Goal: Task Accomplishment & Management: Manage account settings

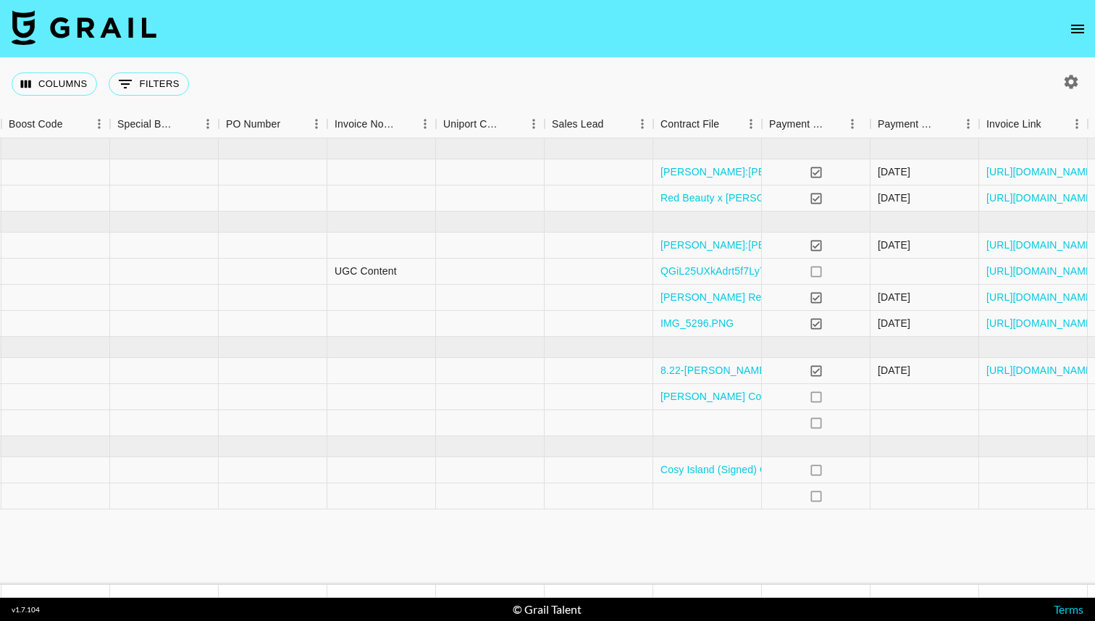
scroll to position [0, 2196]
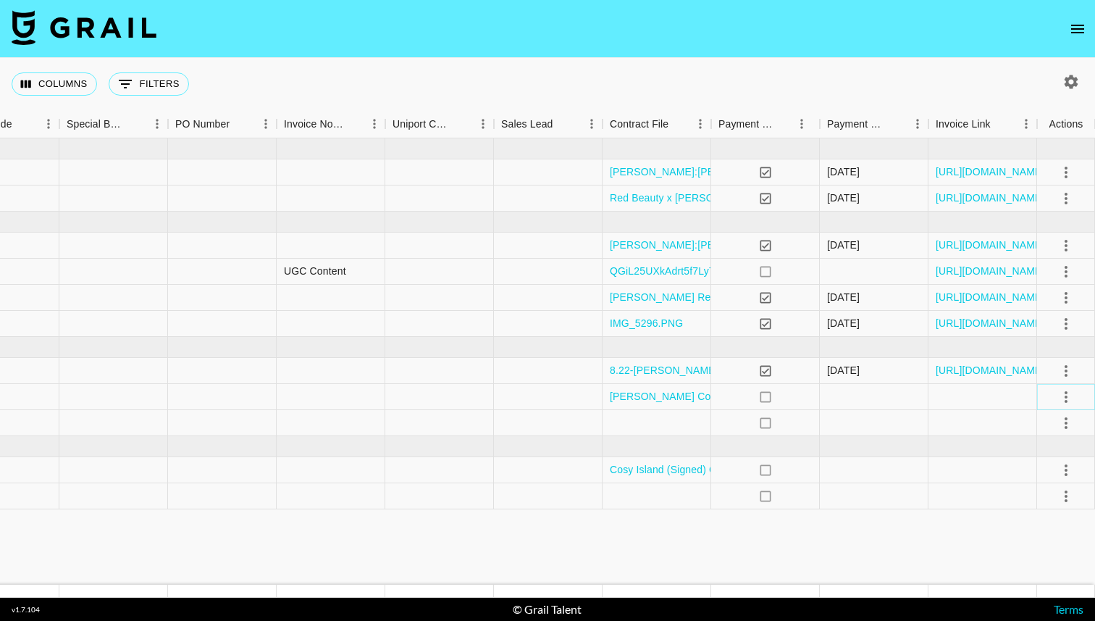
click at [1068, 392] on icon "select merge strategy" at bounding box center [1065, 396] width 17 height 17
click at [1031, 472] on li "Draft Created" at bounding box center [1048, 480] width 94 height 26
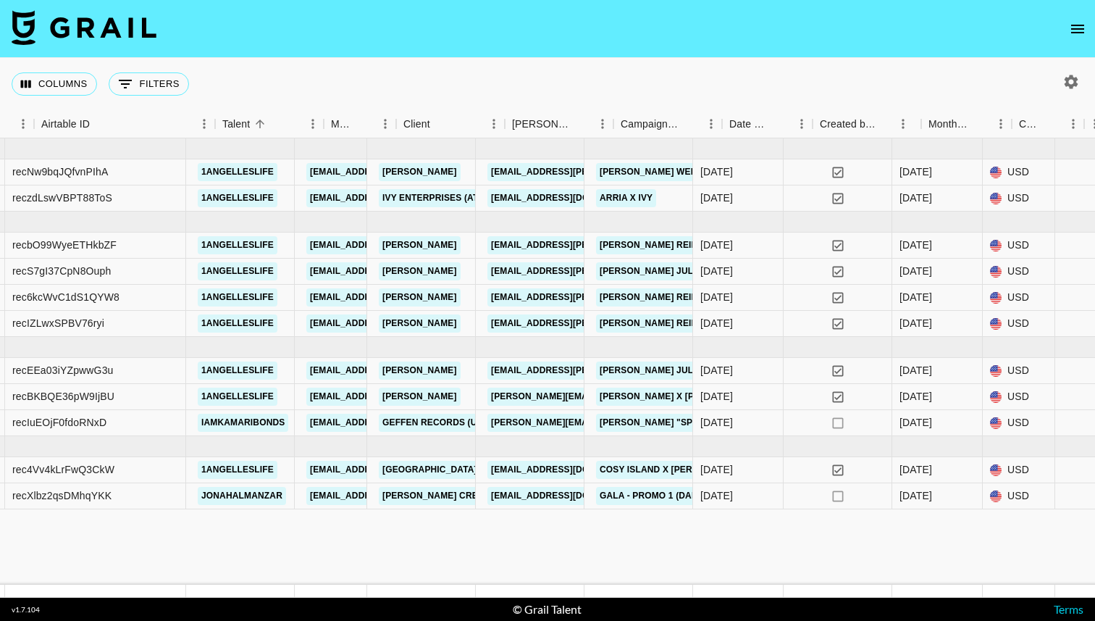
scroll to position [0, 136]
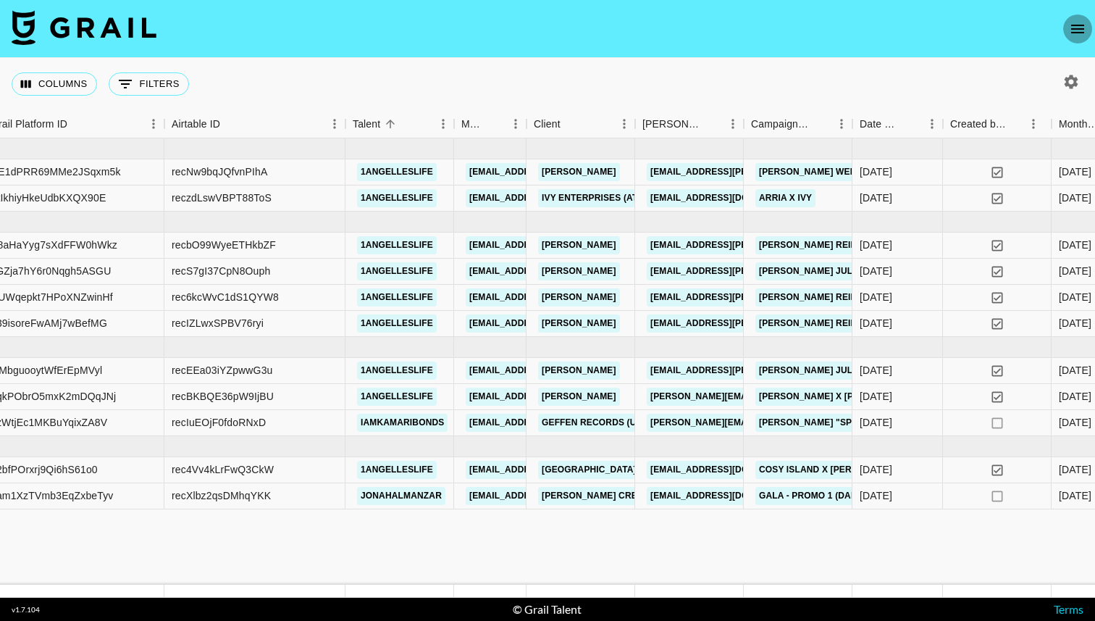
click at [1078, 28] on icon "open drawer" at bounding box center [1077, 28] width 17 height 17
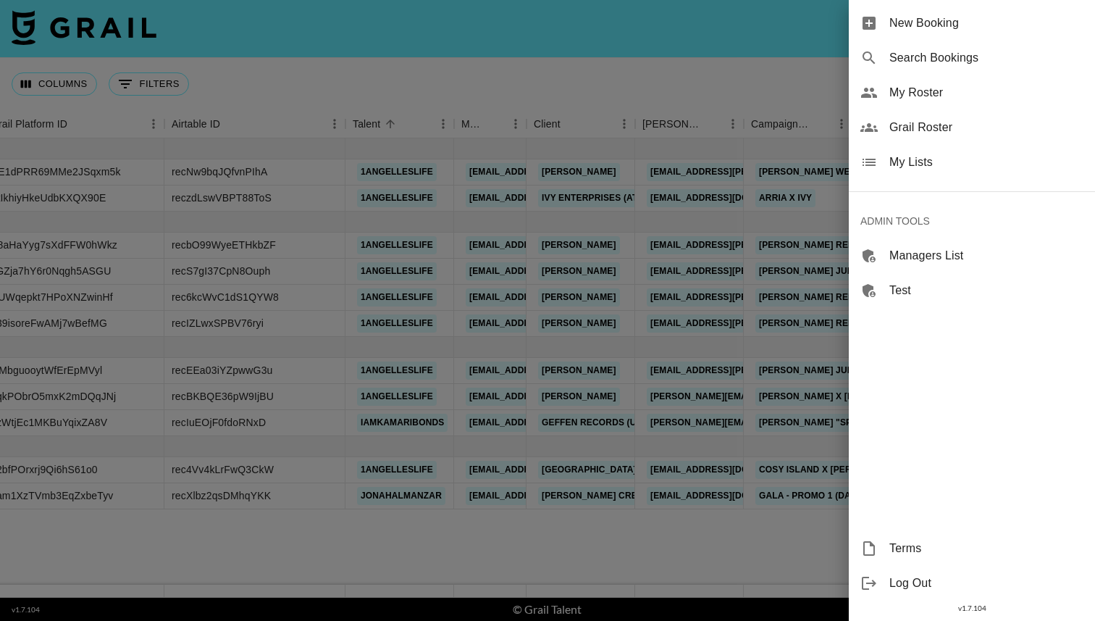
click at [872, 172] on div "My Lists" at bounding box center [972, 162] width 246 height 35
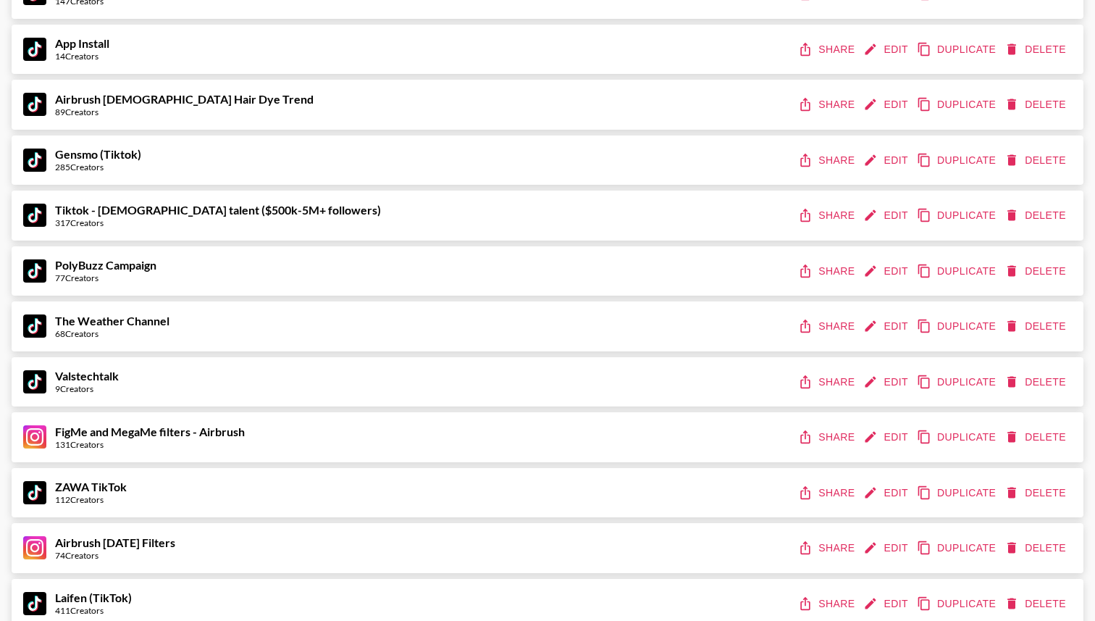
scroll to position [1458, 0]
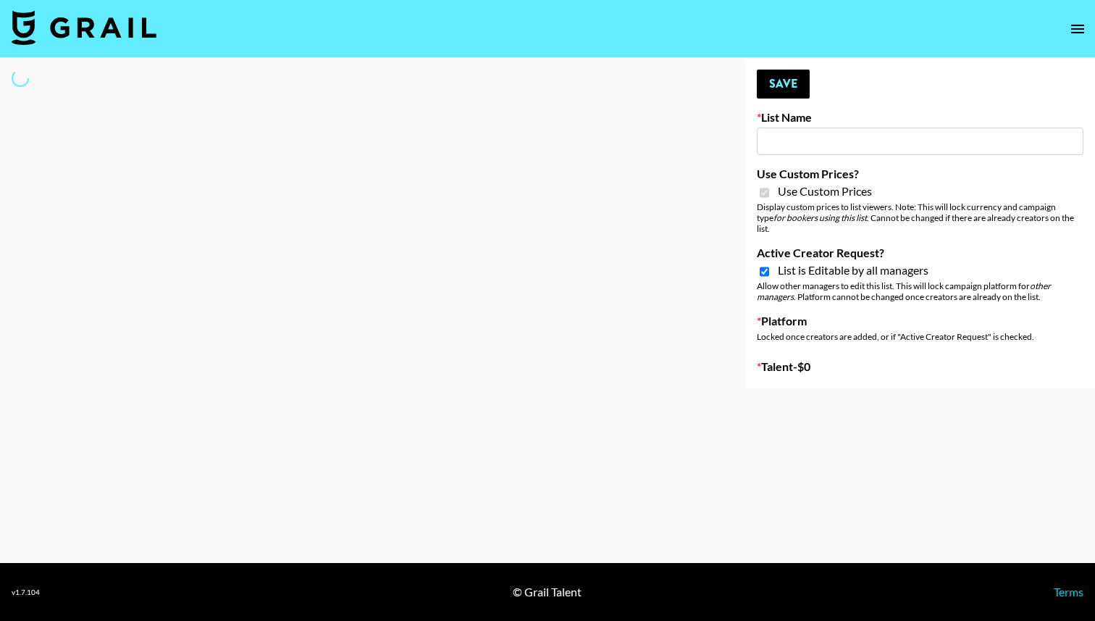
type input "App Install"
checkbox input "true"
select select "Brand"
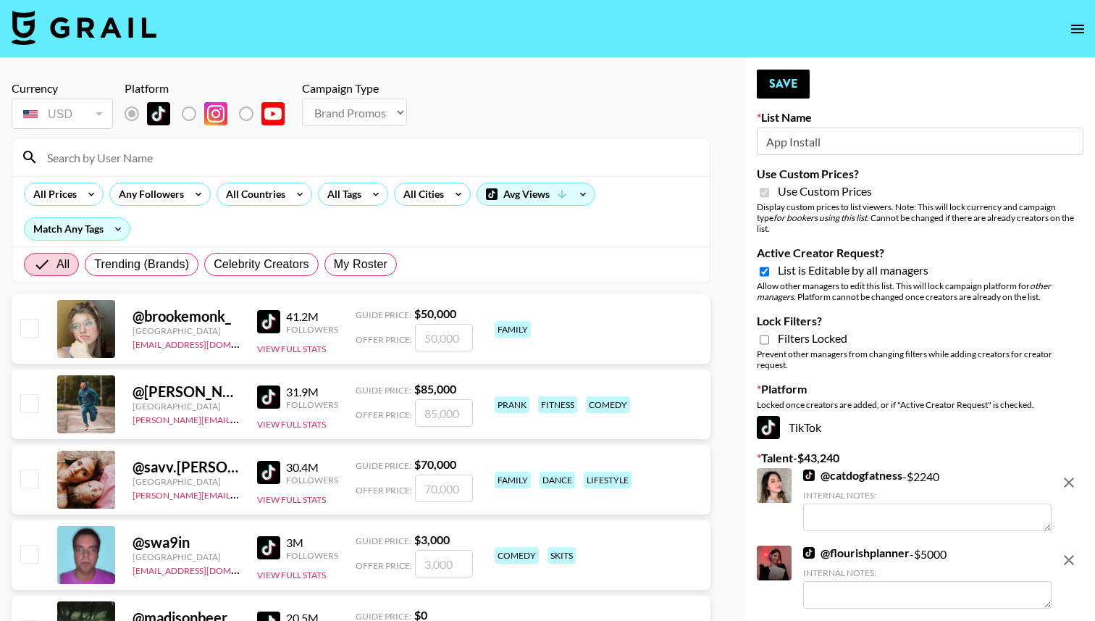
click at [1073, 33] on icon "open drawer" at bounding box center [1077, 29] width 13 height 9
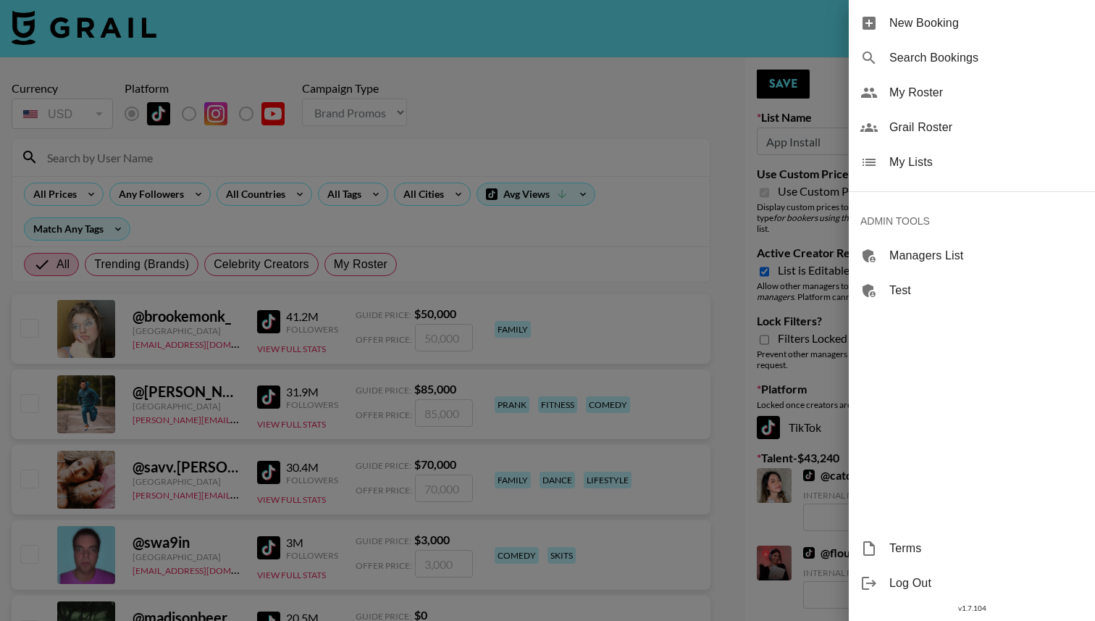
click at [975, 161] on span "My Lists" at bounding box center [986, 162] width 194 height 17
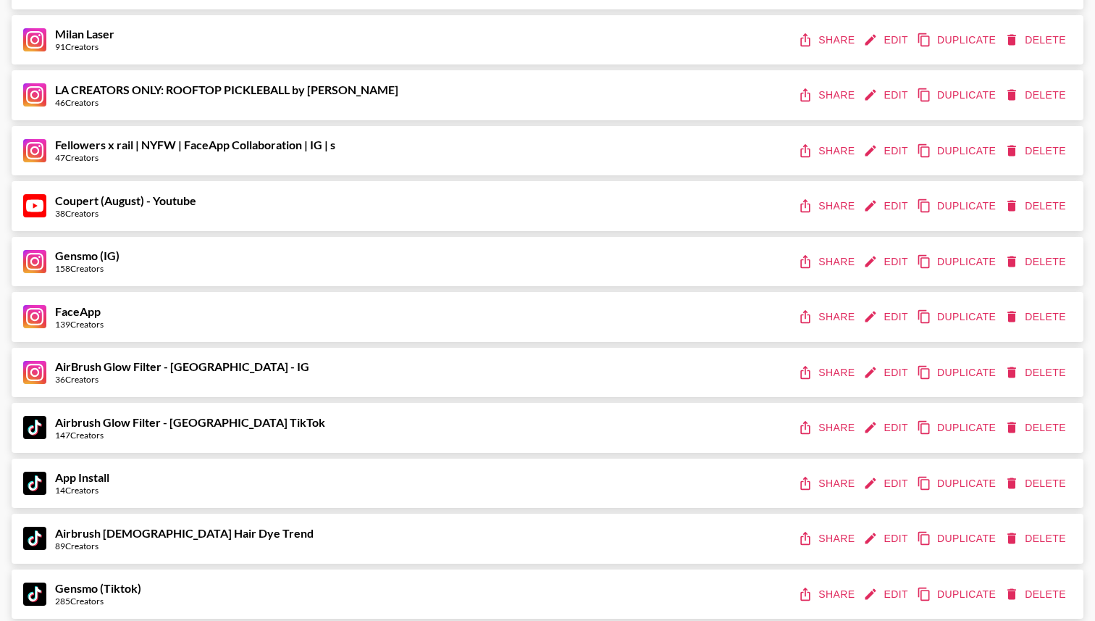
scroll to position [1057, 0]
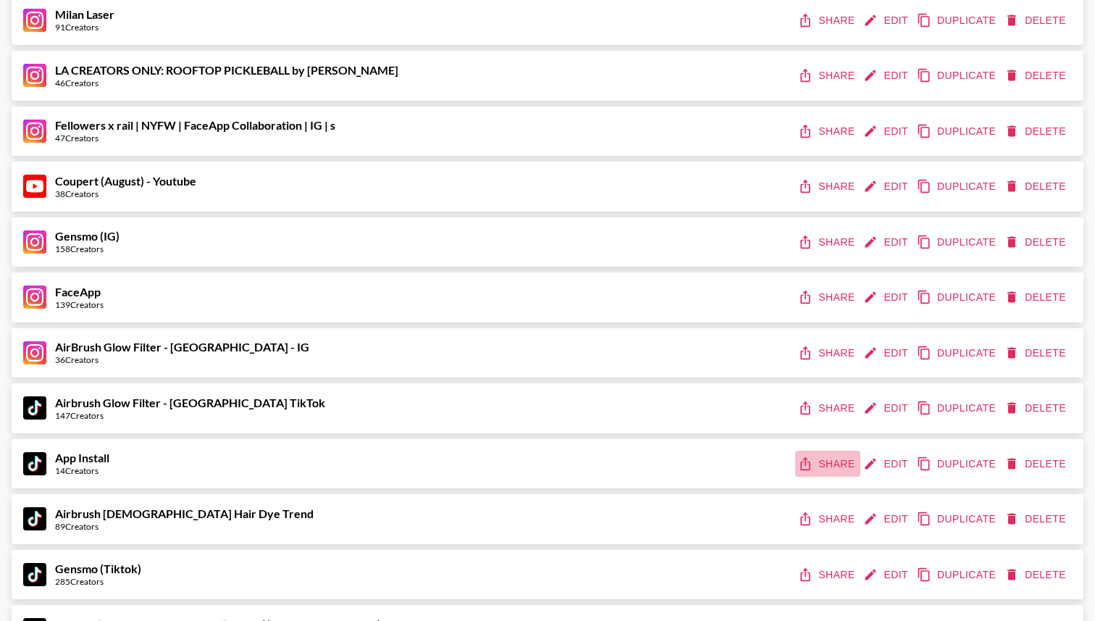
click at [839, 471] on button "Share" at bounding box center [827, 463] width 65 height 27
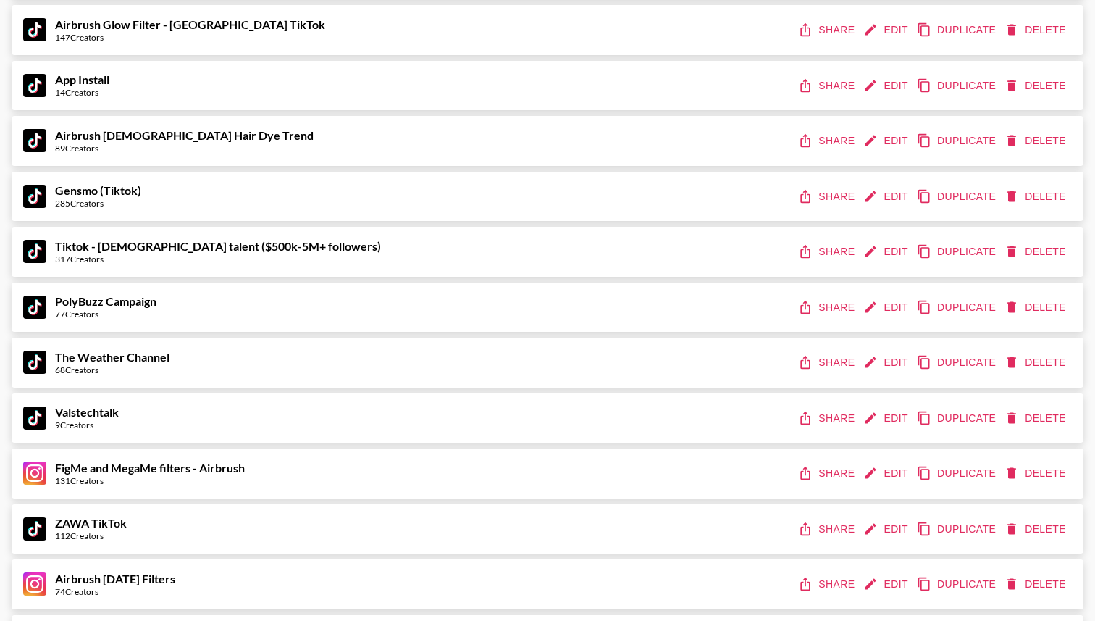
scroll to position [1608, 0]
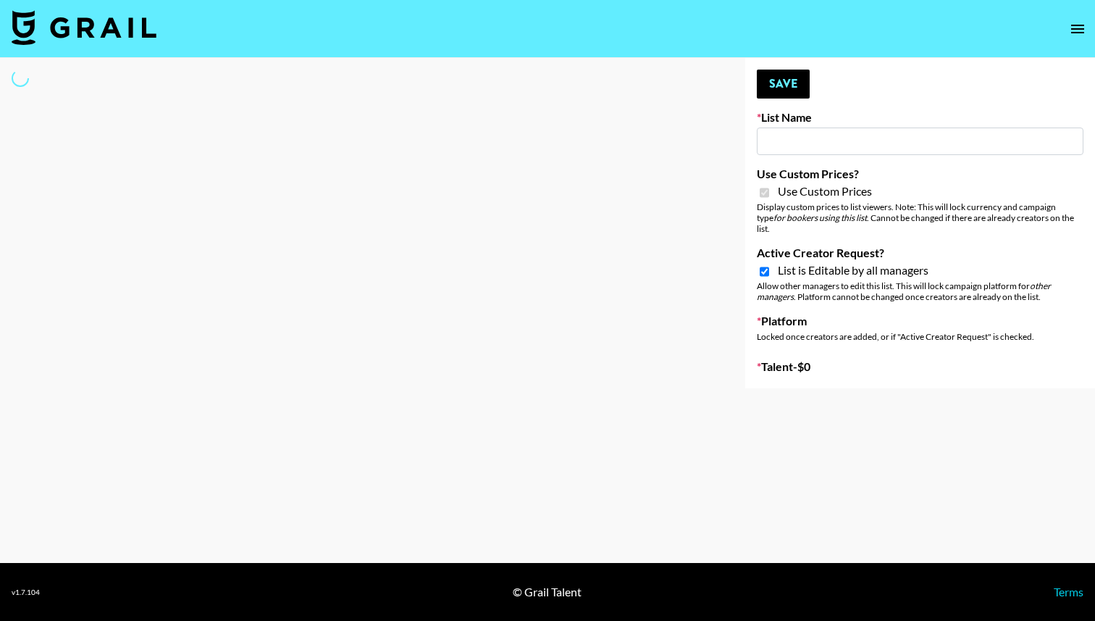
type input "Valstechtalk"
checkbox input "true"
select select "Brand"
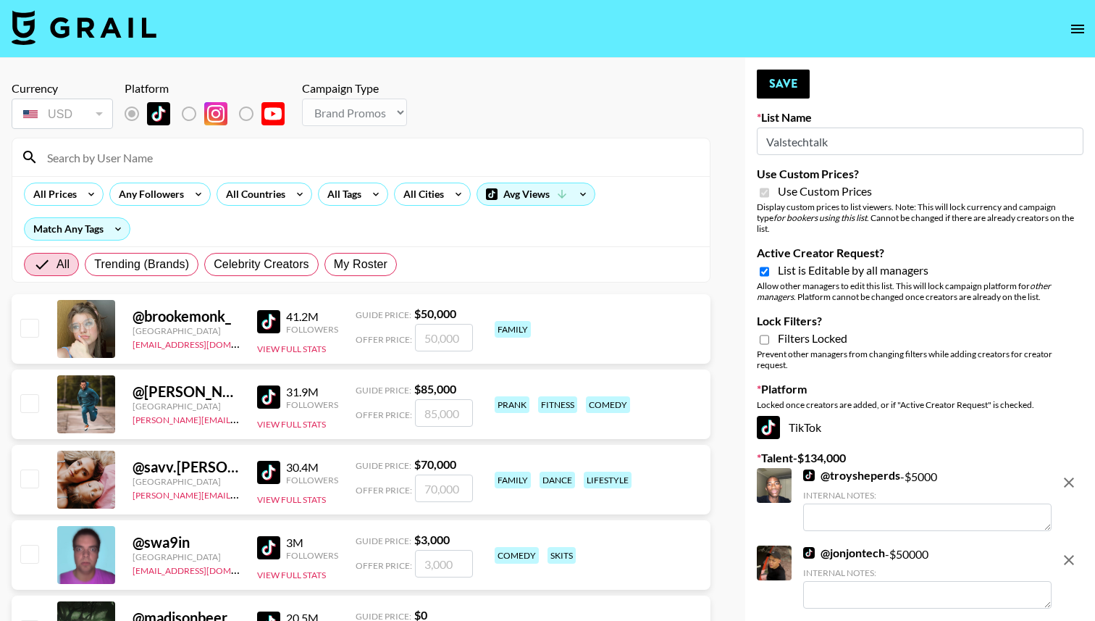
drag, startPoint x: 831, startPoint y: 145, endPoint x: 742, endPoint y: 145, distance: 89.1
paste input "Techno Creators"
type input "Techno Creators"
click at [763, 71] on button "Save" at bounding box center [783, 84] width 53 height 29
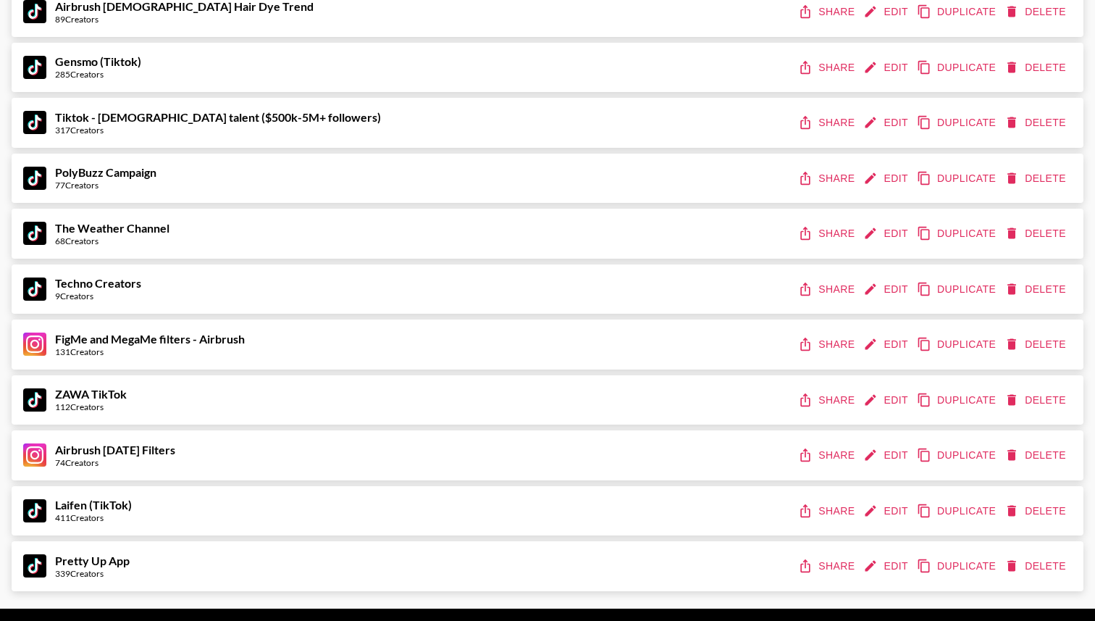
scroll to position [1608, 0]
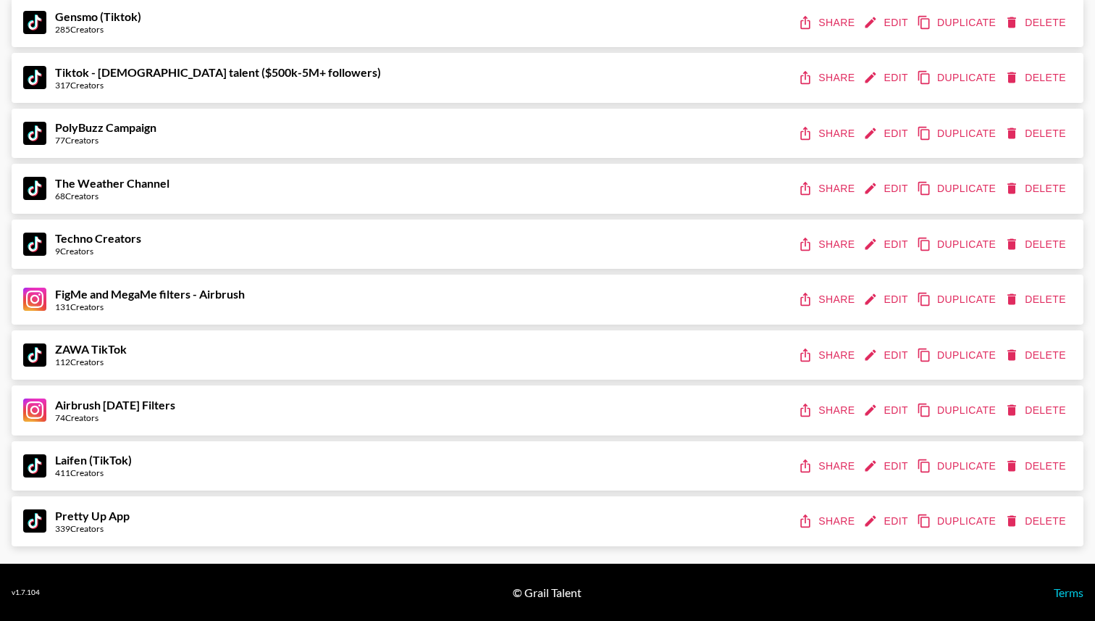
click at [835, 240] on button "Share" at bounding box center [827, 244] width 65 height 27
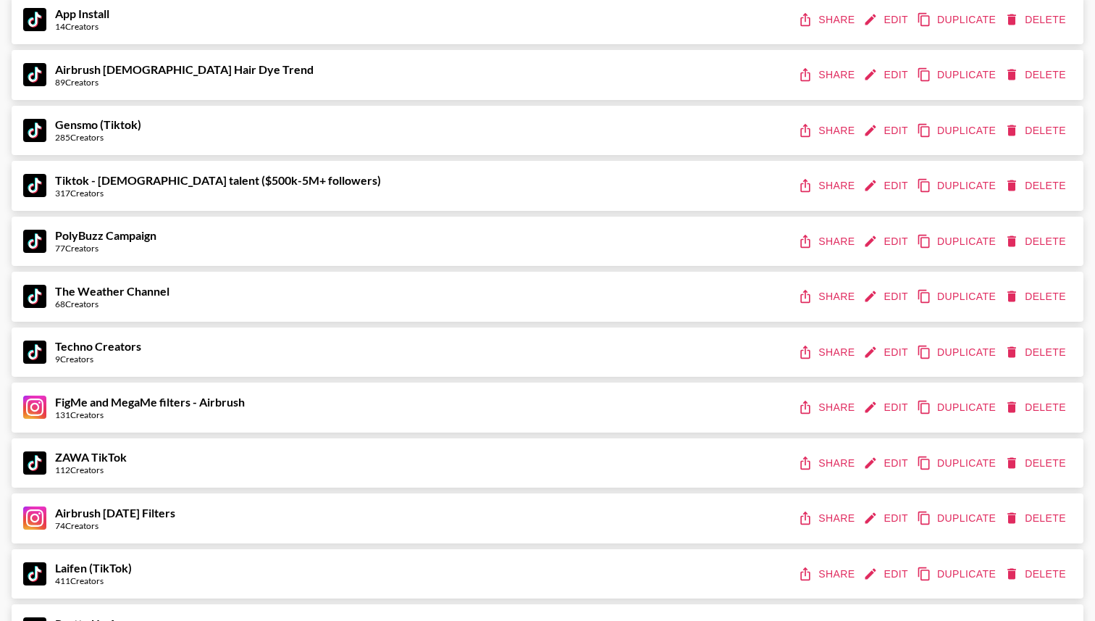
scroll to position [1487, 0]
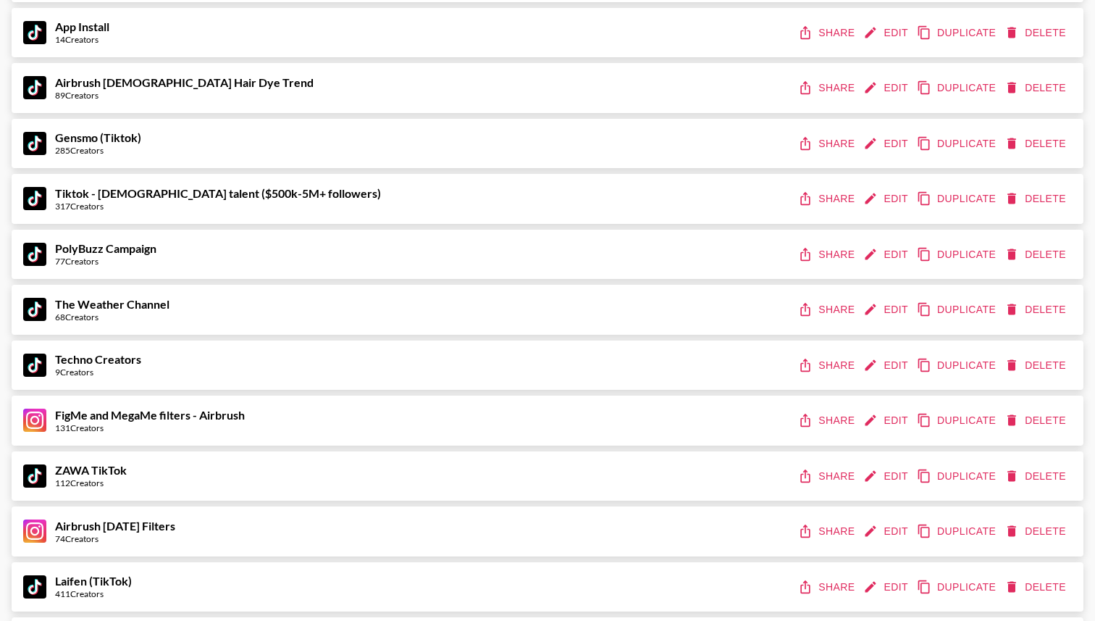
click at [837, 259] on button "Share" at bounding box center [827, 254] width 65 height 27
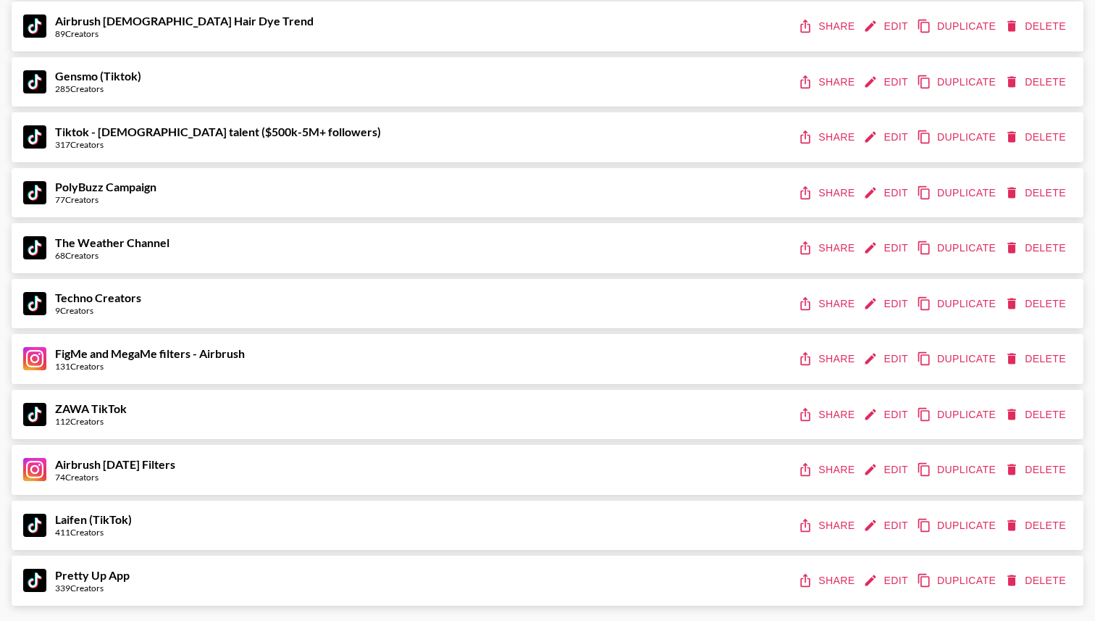
scroll to position [1542, 0]
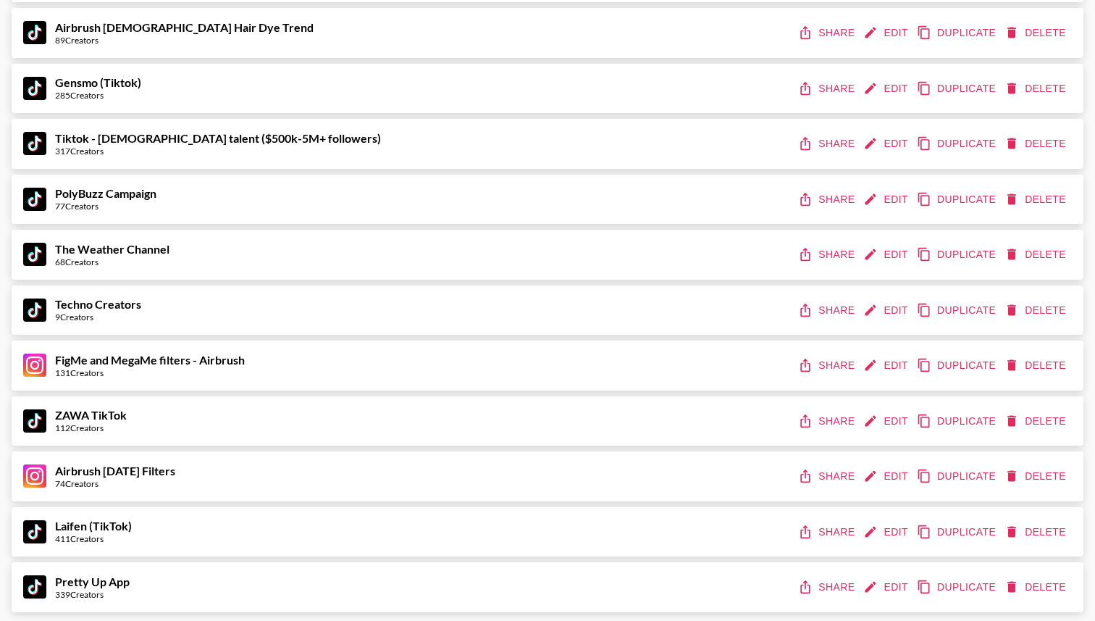
click at [847, 476] on button "Share" at bounding box center [827, 476] width 65 height 27
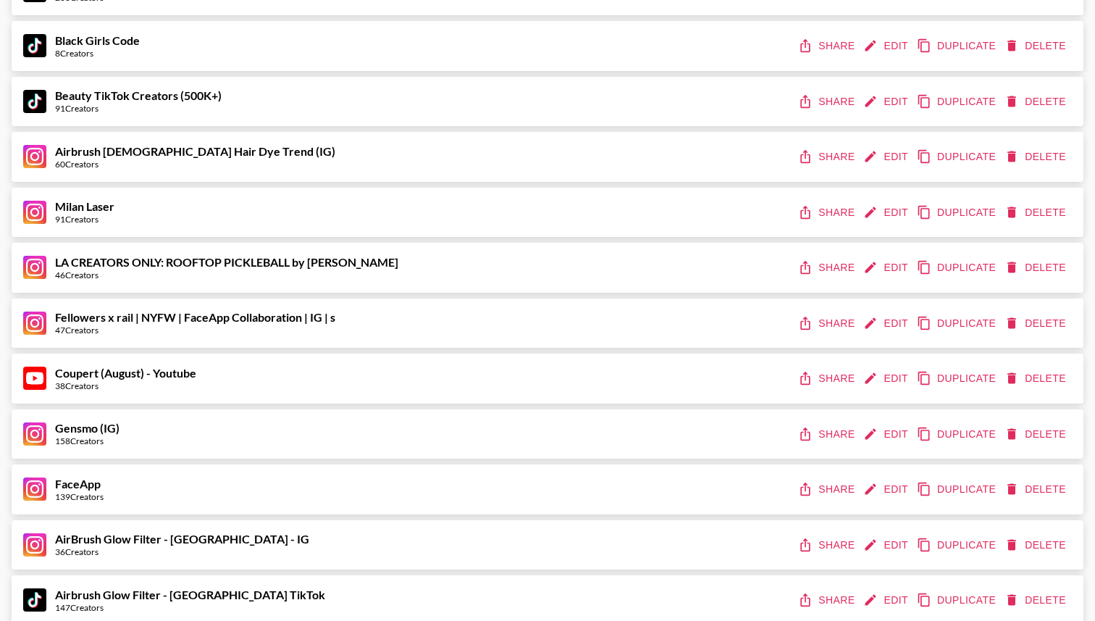
scroll to position [855, 0]
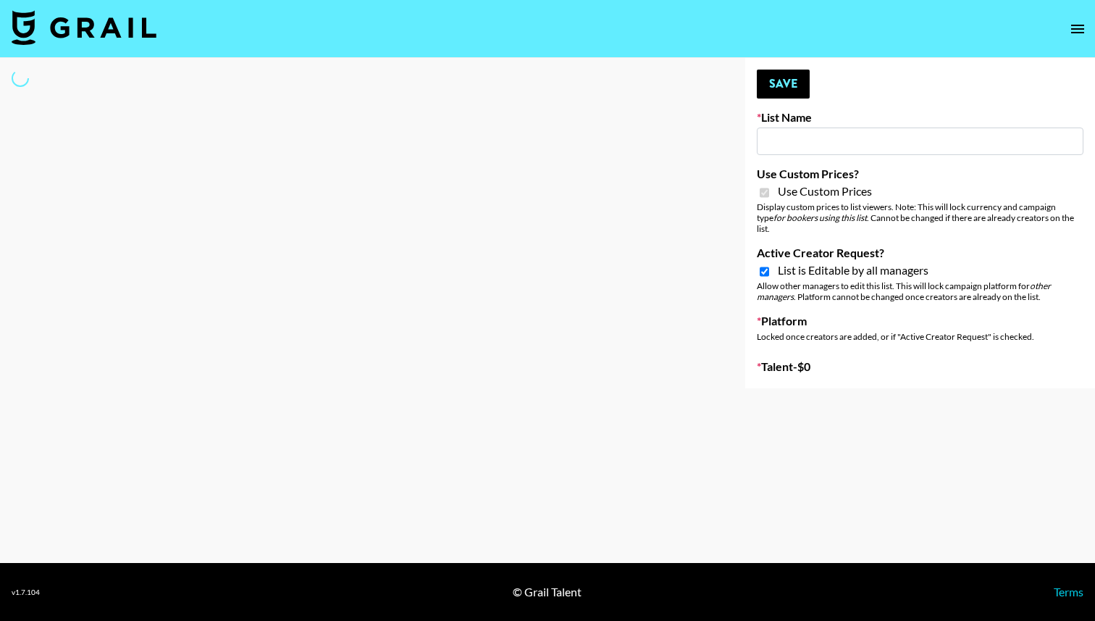
type input "PolyBuzz Campaign"
checkbox input "true"
select select "Brand"
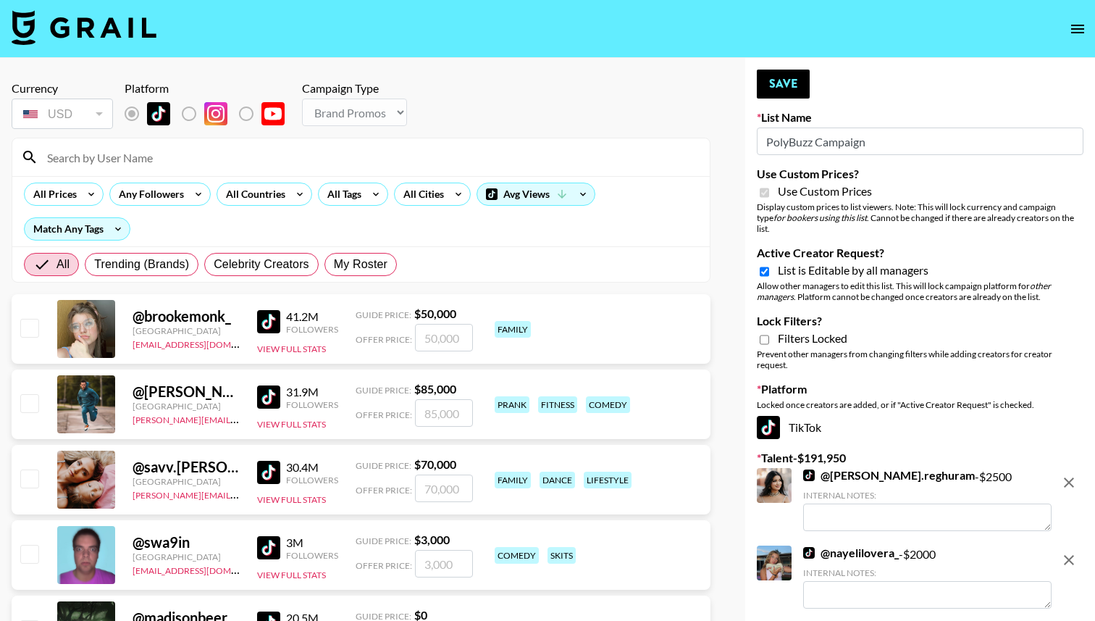
click at [771, 263] on div "List is Editable by all managers" at bounding box center [920, 271] width 327 height 17
click at [768, 265] on input "Active Creator Request?" at bounding box center [764, 271] width 9 height 13
checkbox input "false"
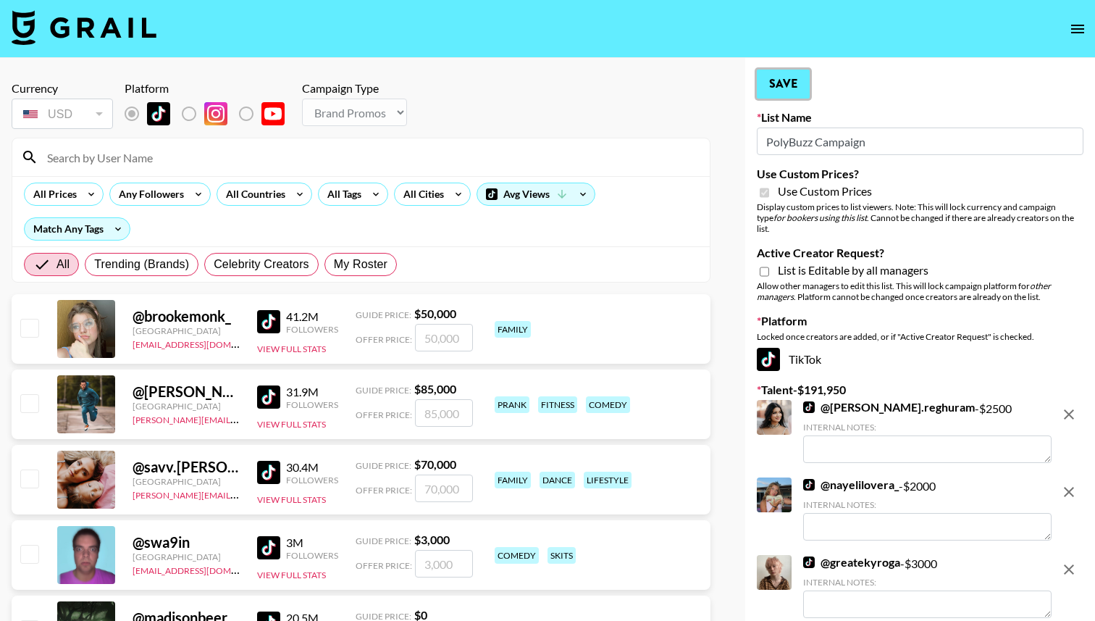
click at [797, 87] on button "Save" at bounding box center [783, 84] width 53 height 29
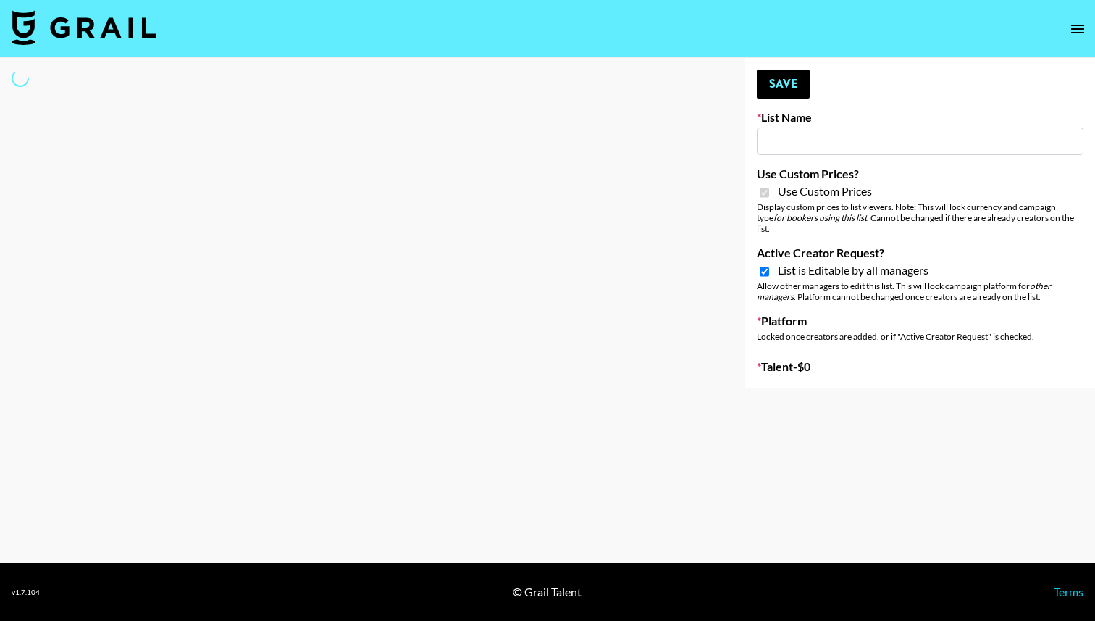
type input "App Install"
checkbox input "true"
select select "Brand"
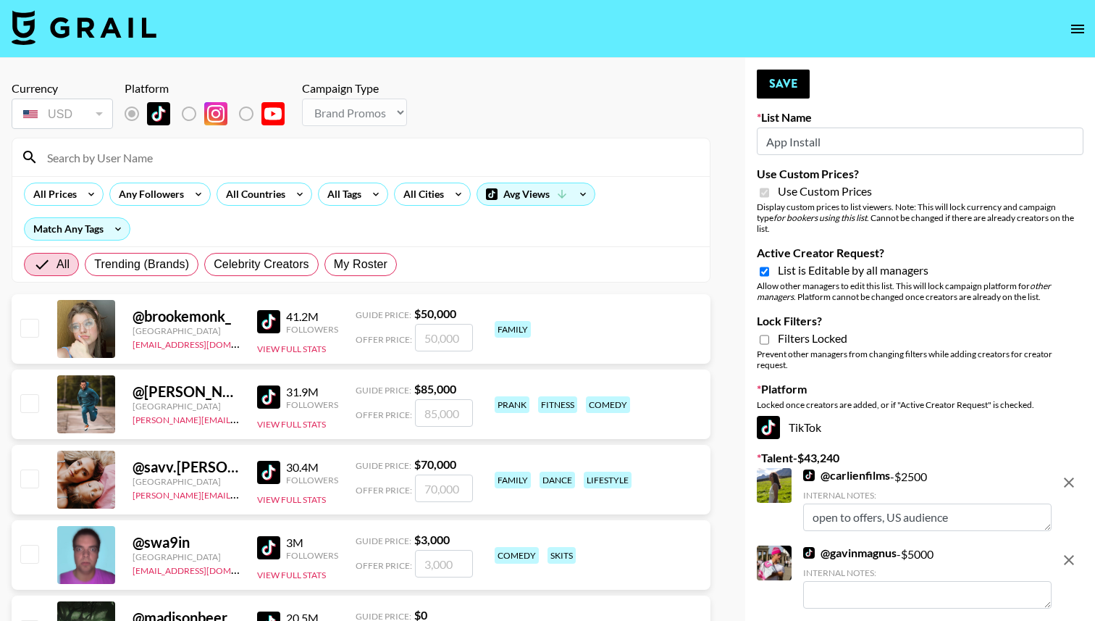
click at [830, 263] on span "List is Editable by all managers" at bounding box center [853, 270] width 151 height 14
click at [769, 265] on input "Active Creator Request?" at bounding box center [764, 271] width 9 height 13
checkbox input "false"
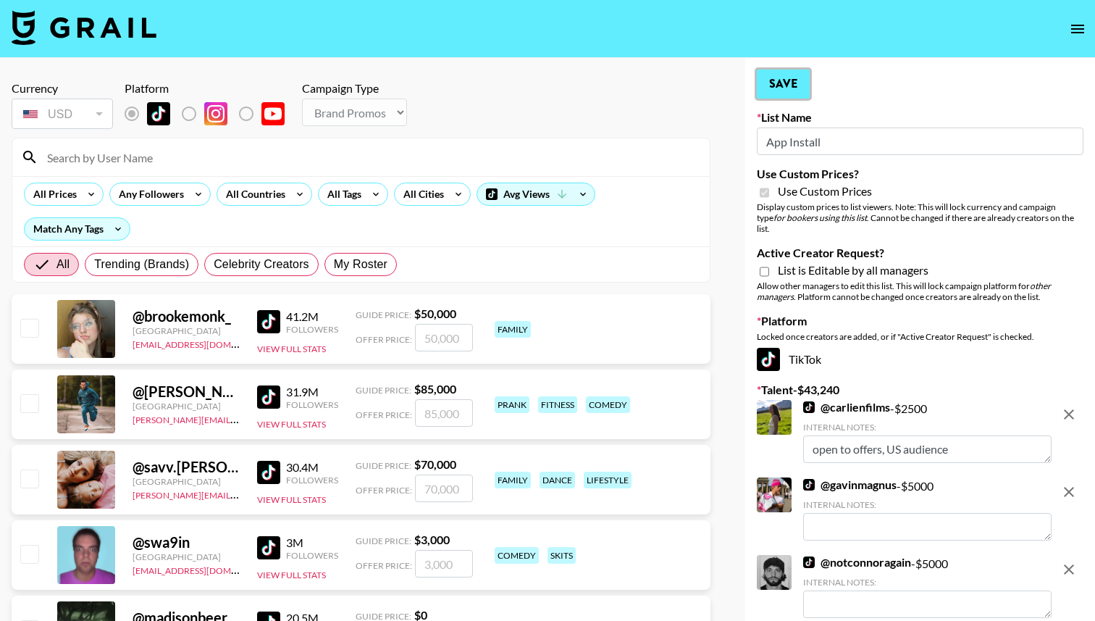
click at [792, 82] on button "Save" at bounding box center [783, 84] width 53 height 29
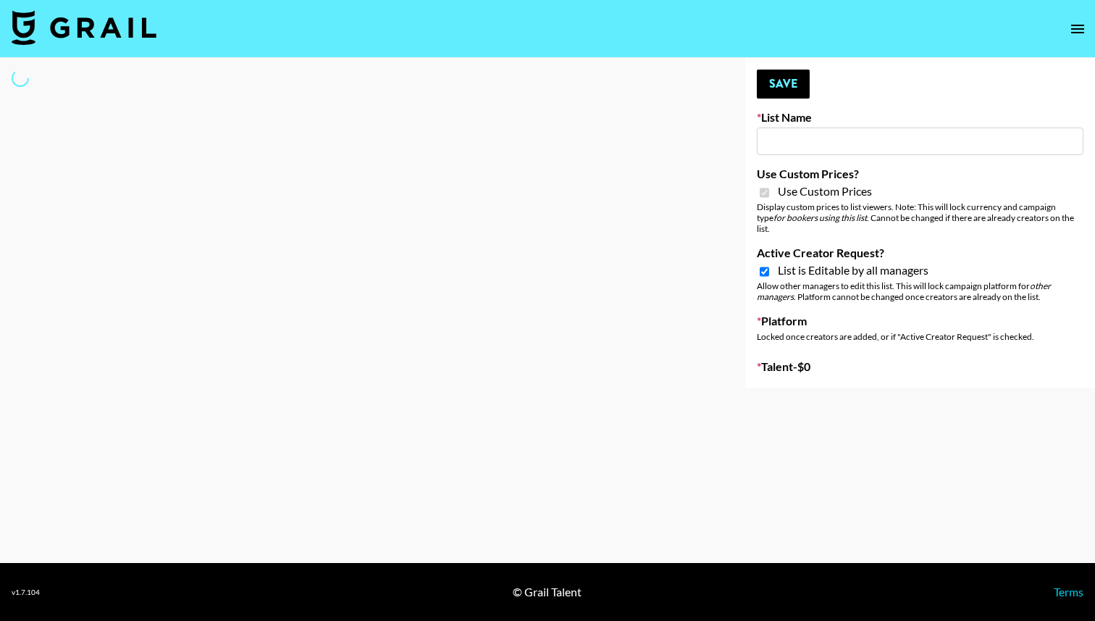
type input "Techno Creators"
checkbox input "true"
select select "Brand"
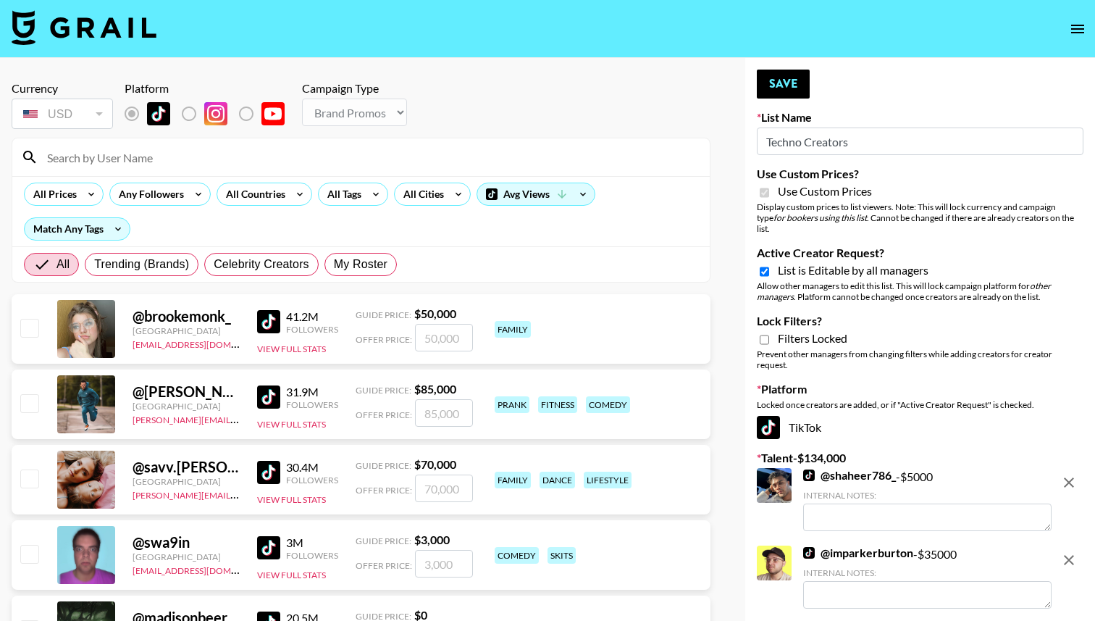
click at [815, 263] on span "List is Editable by all managers" at bounding box center [853, 270] width 151 height 14
click at [769, 265] on input "Active Creator Request?" at bounding box center [764, 271] width 9 height 13
checkbox input "false"
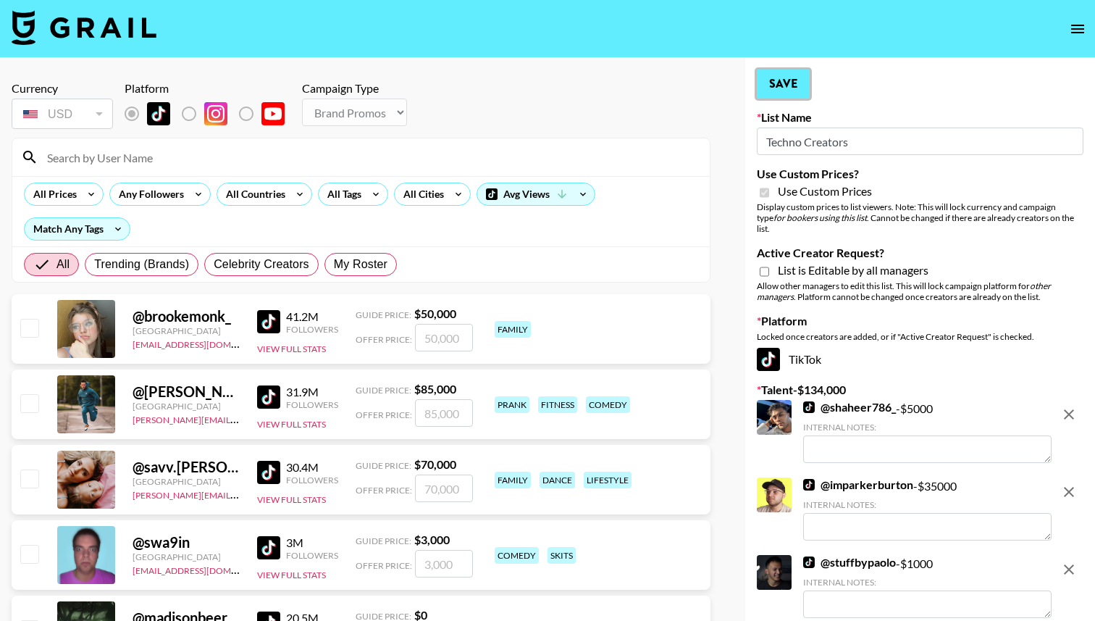
click at [786, 87] on button "Save" at bounding box center [783, 84] width 53 height 29
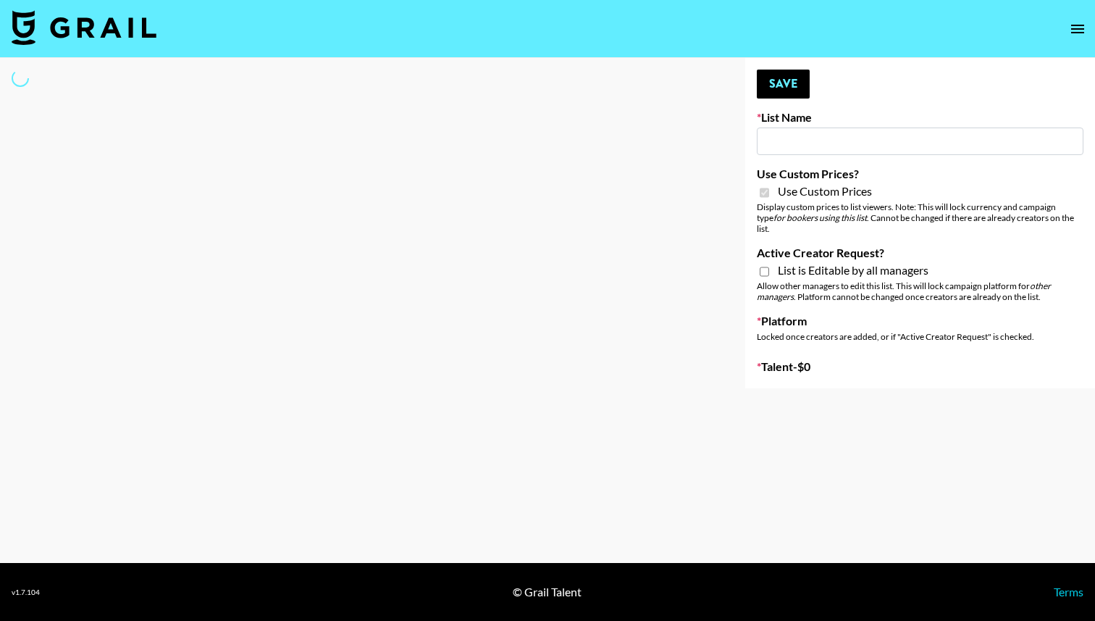
type input "PolyBuzz Campaign"
checkbox input "true"
select select "Brand"
type input "Techno Creators"
checkbox input "true"
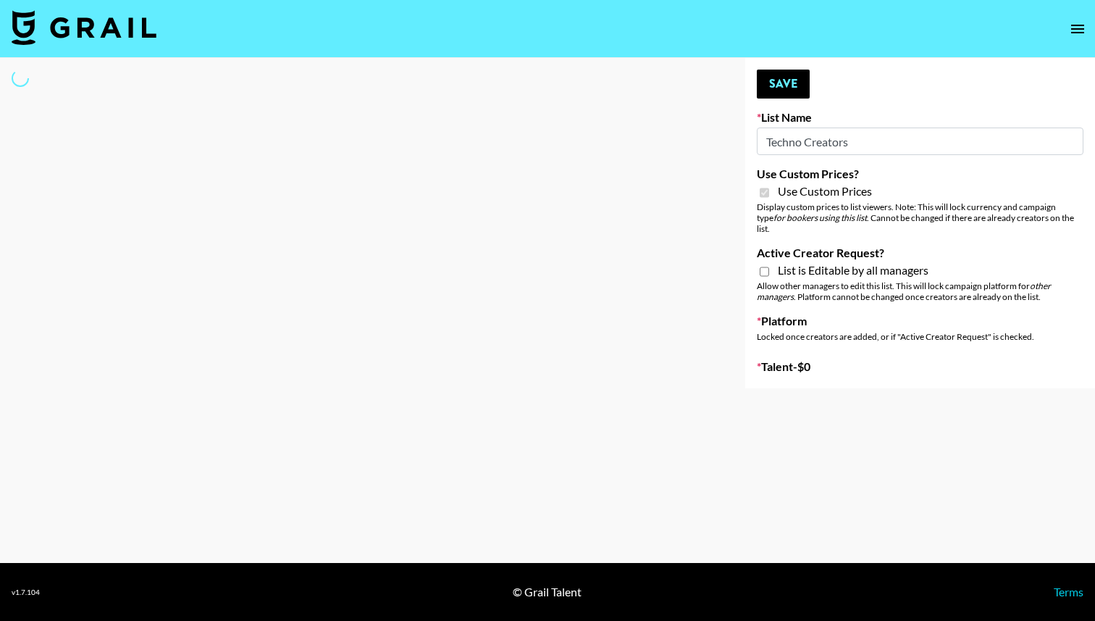
select select "Brand"
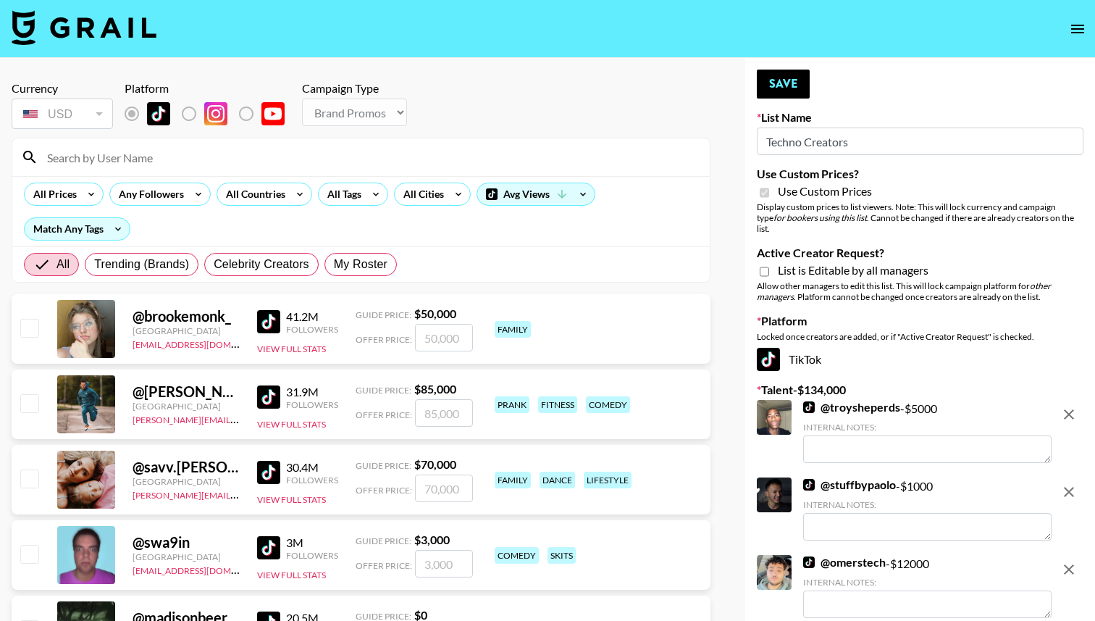
click at [839, 400] on link "@ troysheperds" at bounding box center [851, 407] width 97 height 14
click at [847, 477] on link "@ stuffbypaolo" at bounding box center [849, 484] width 93 height 14
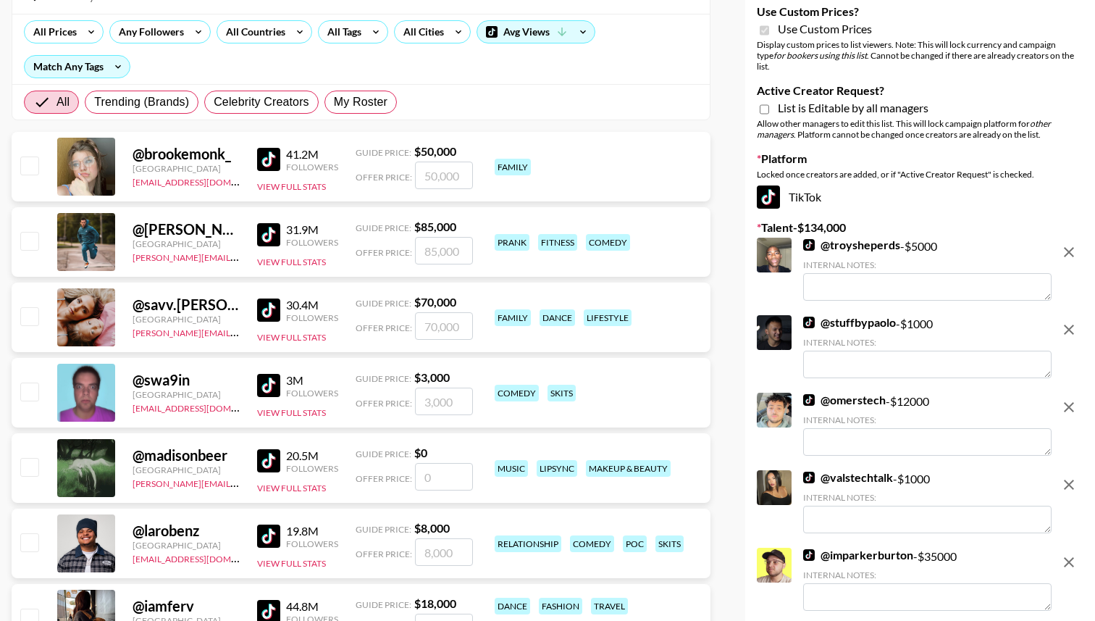
scroll to position [199, 0]
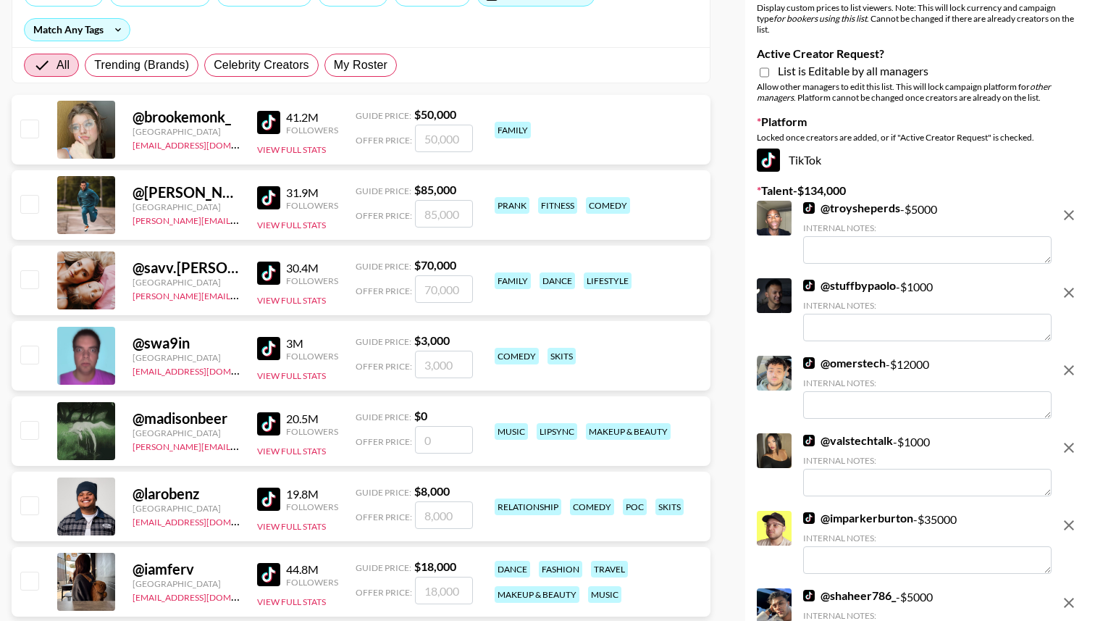
click at [865, 356] on link "@ omerstech" at bounding box center [844, 363] width 83 height 14
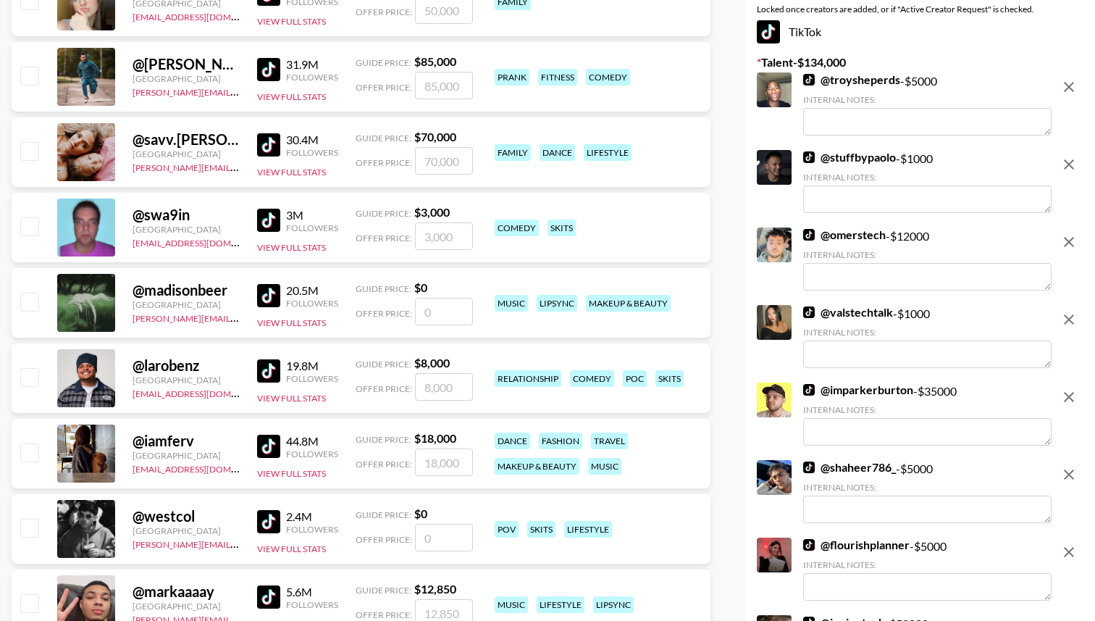
scroll to position [359, 0]
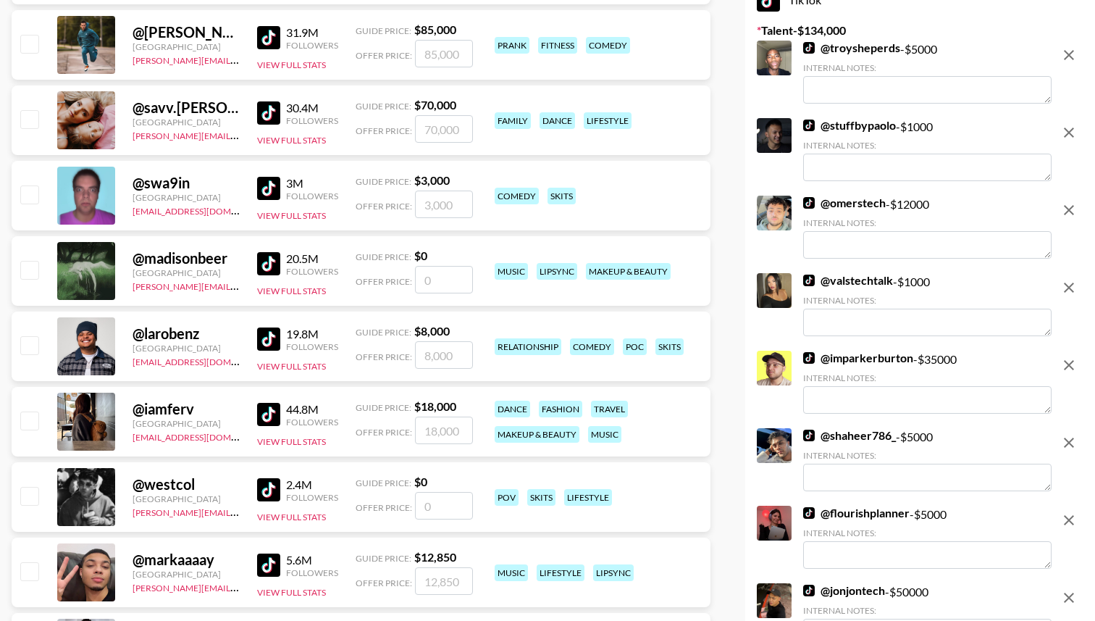
click at [869, 273] on link "@ valstechtalk" at bounding box center [848, 280] width 90 height 14
click at [880, 350] on link "@ imparkerburton" at bounding box center [858, 357] width 110 height 14
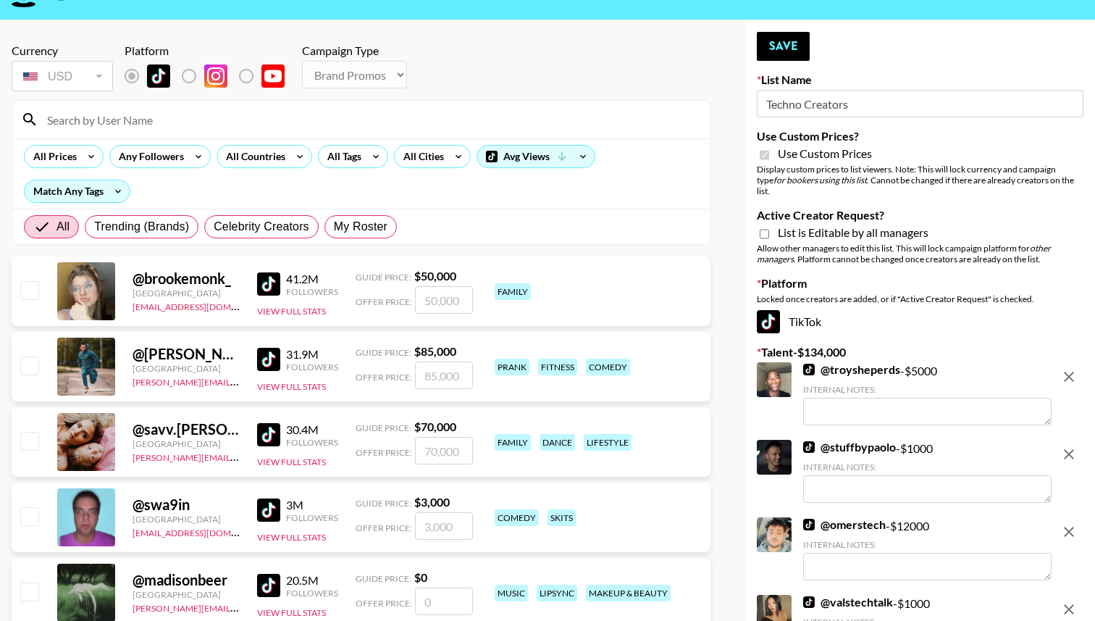
scroll to position [0, 0]
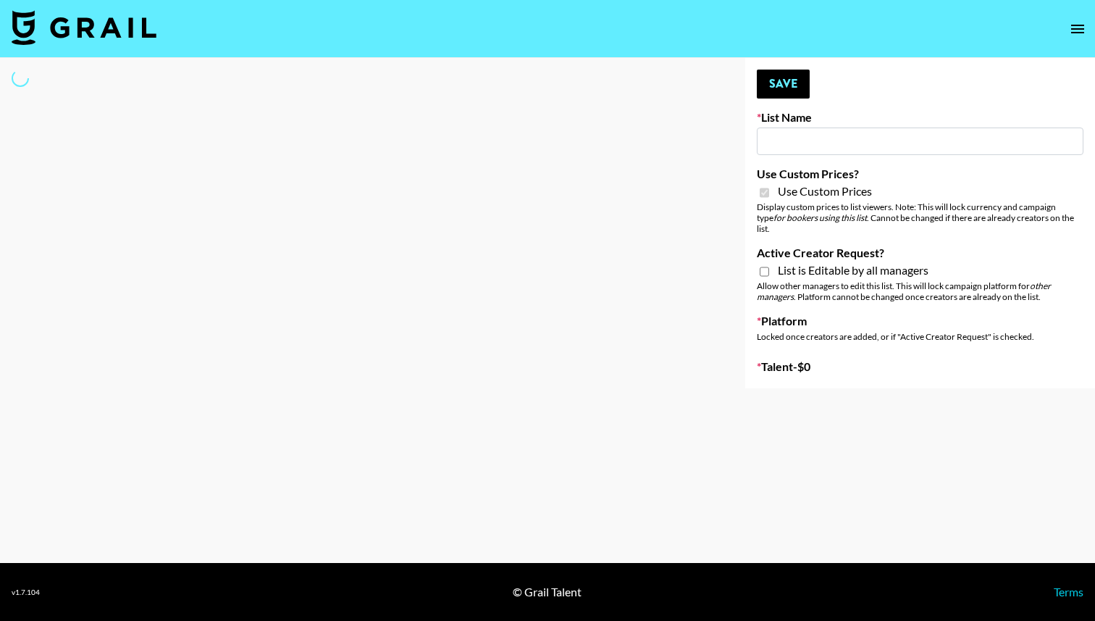
type input "App Install"
checkbox input "true"
select select "Brand"
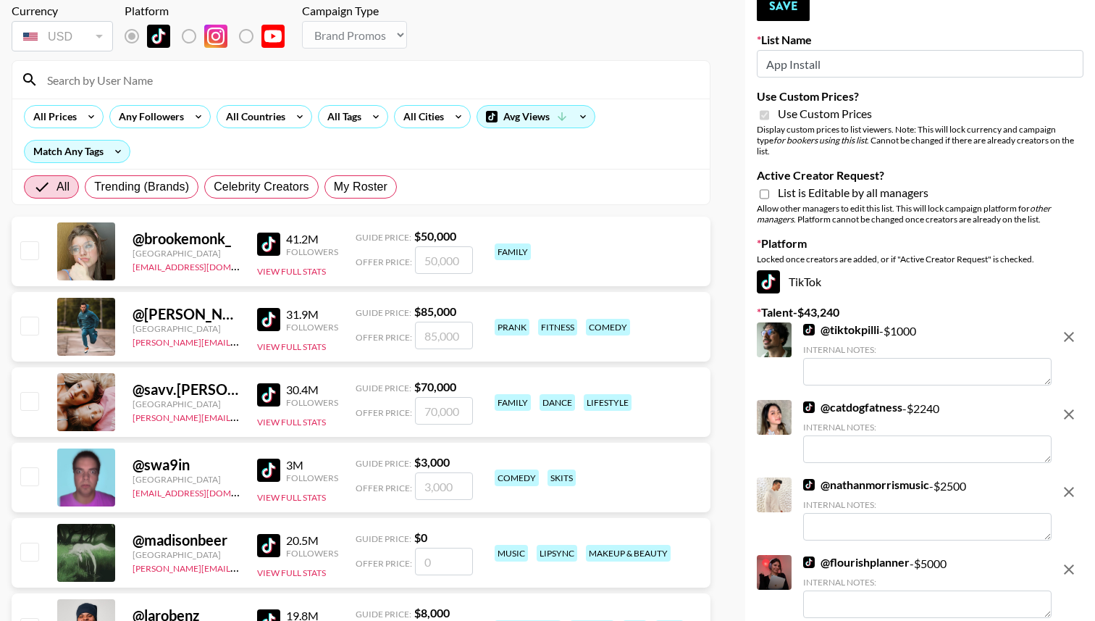
scroll to position [16, 0]
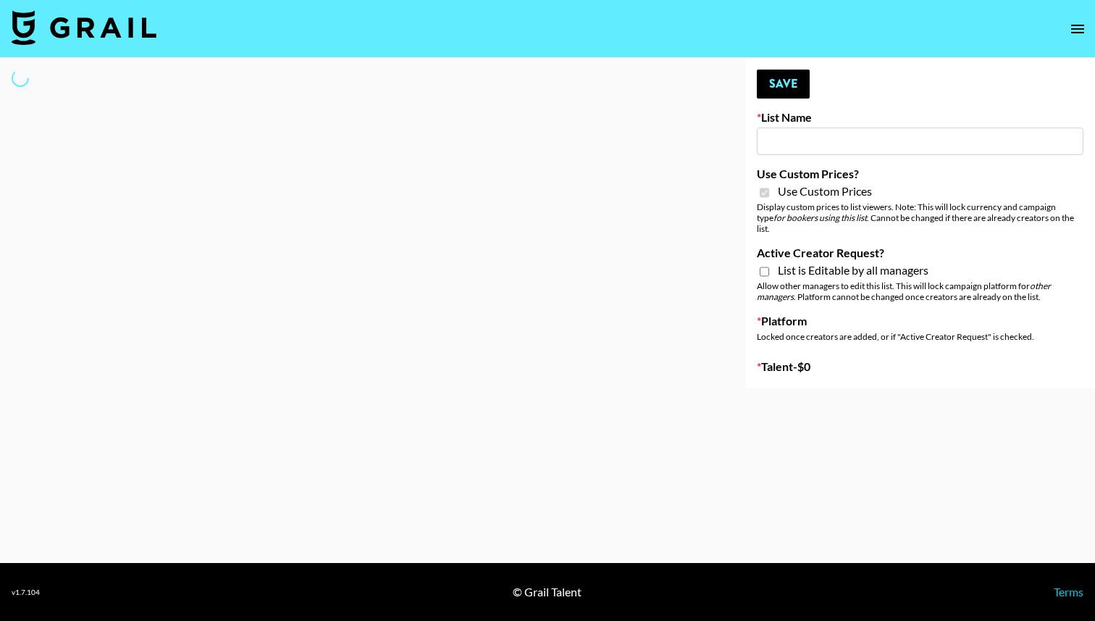
type input "PolyBuzz Campaign"
checkbox input "true"
select select "Brand"
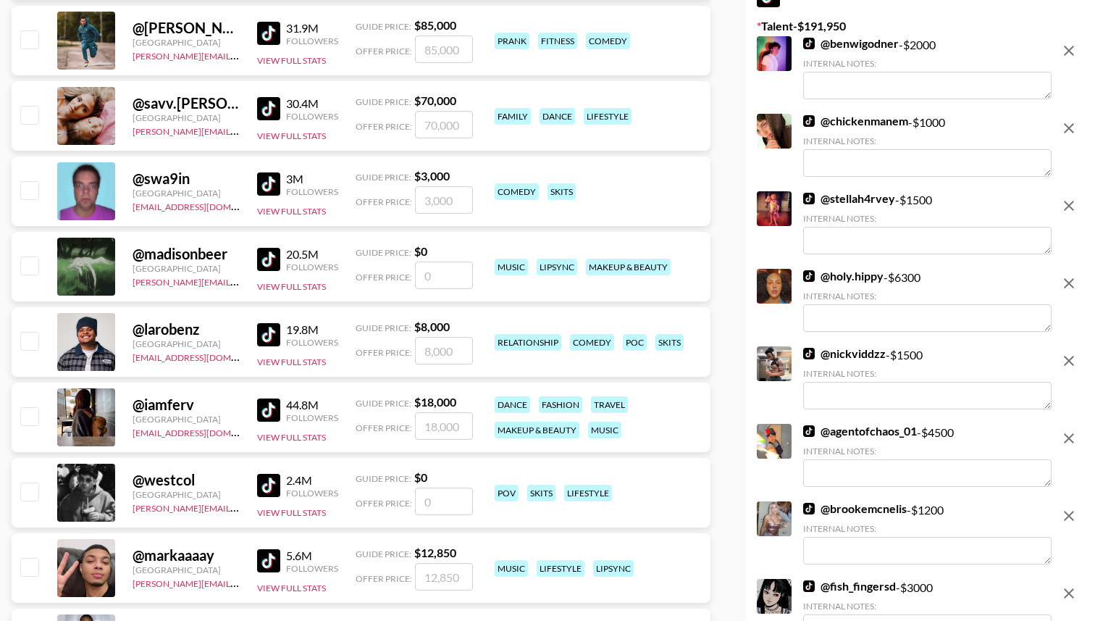
scroll to position [393, 0]
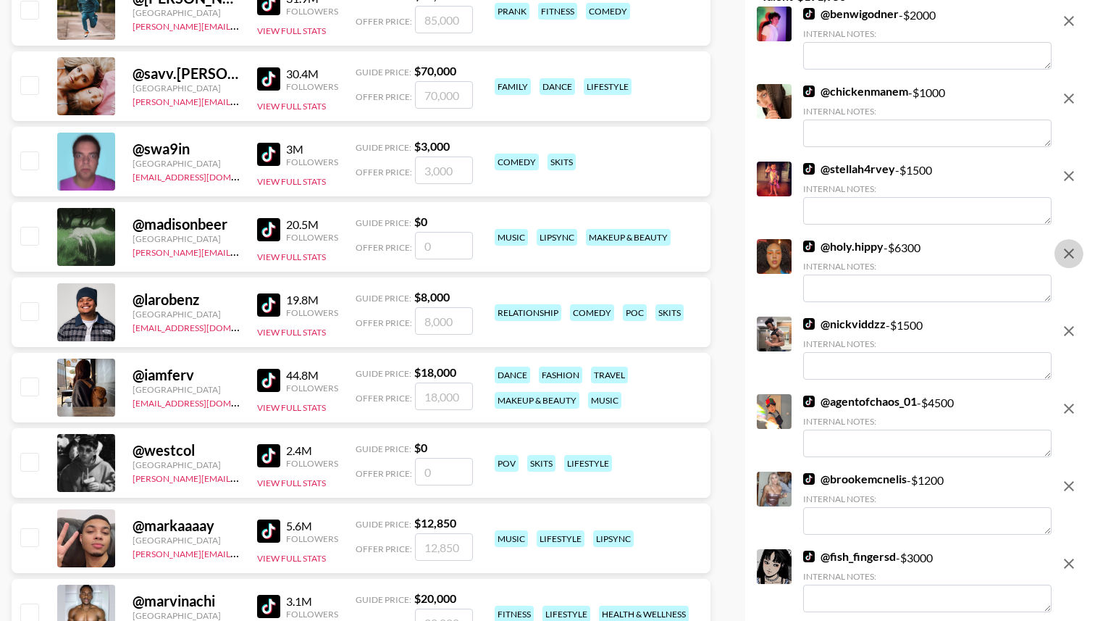
click at [1072, 245] on icon "remove" at bounding box center [1068, 253] width 17 height 17
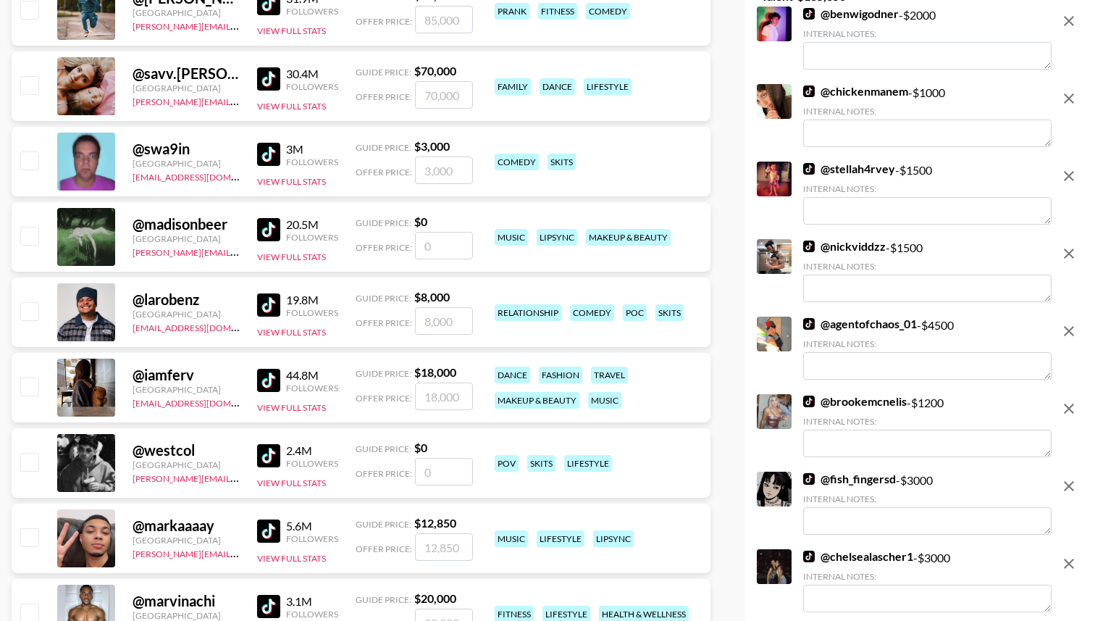
click at [1067, 322] on icon "remove" at bounding box center [1068, 330] width 17 height 17
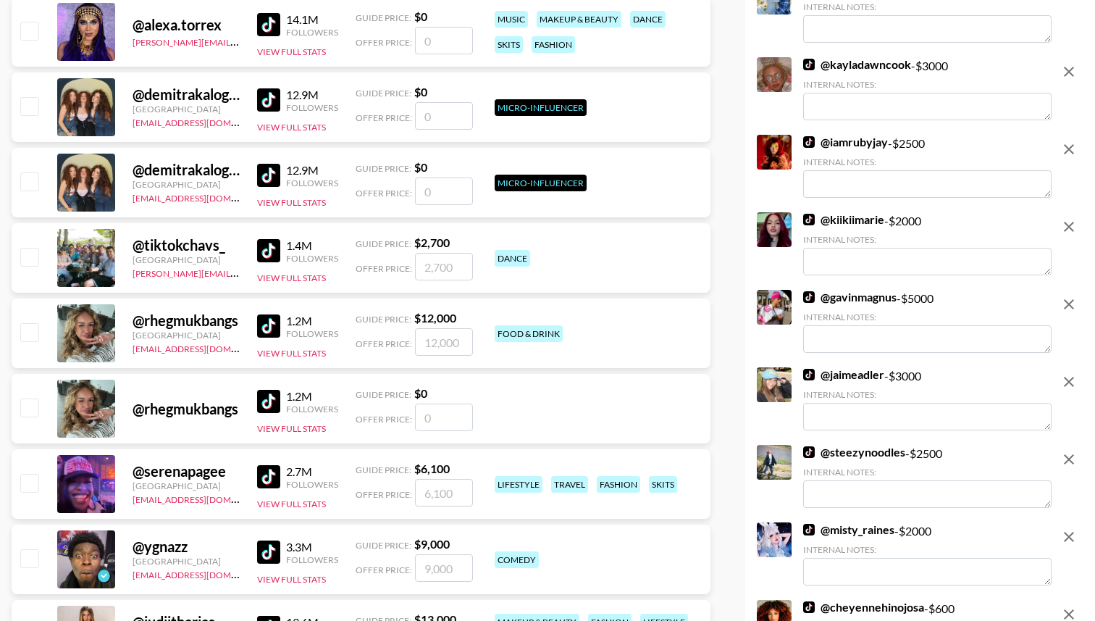
scroll to position [3103, 0]
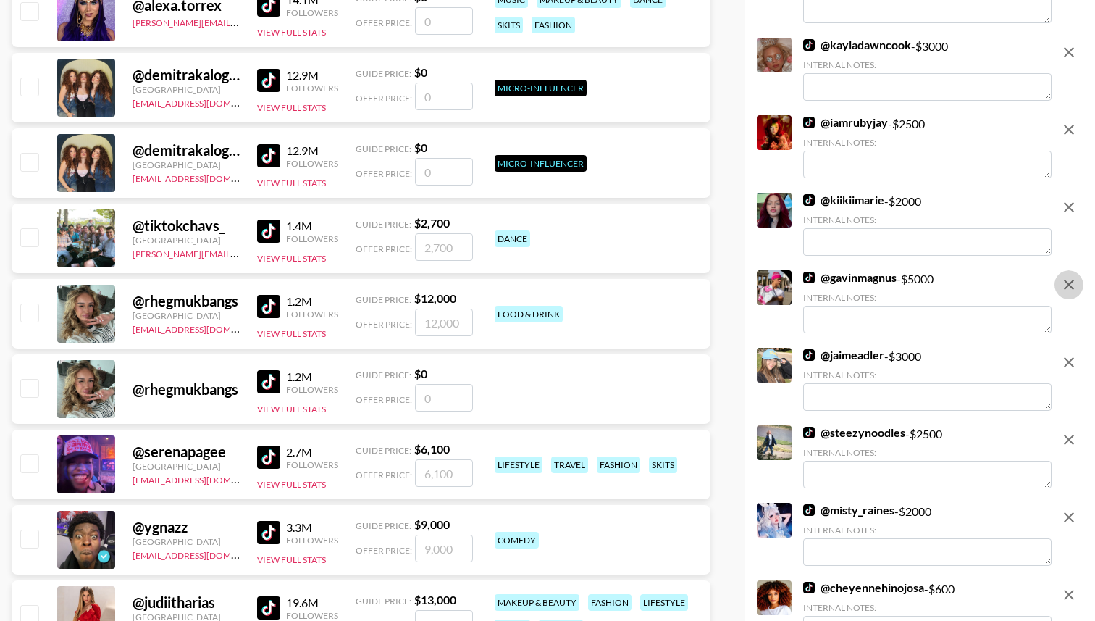
click at [1078, 270] on button "remove" at bounding box center [1068, 284] width 29 height 29
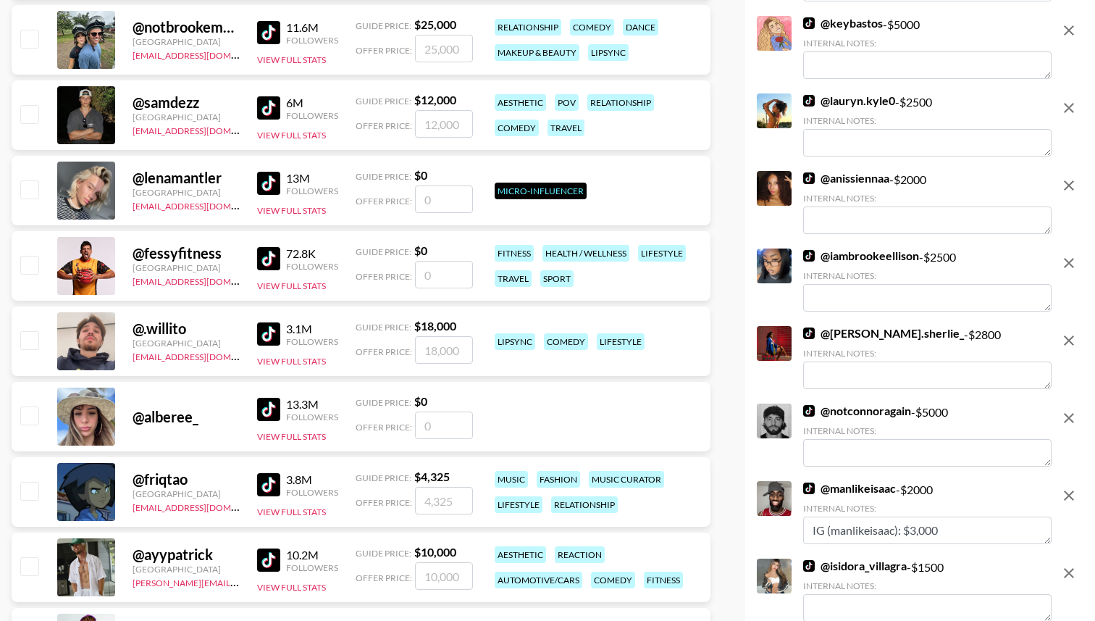
scroll to position [4076, 0]
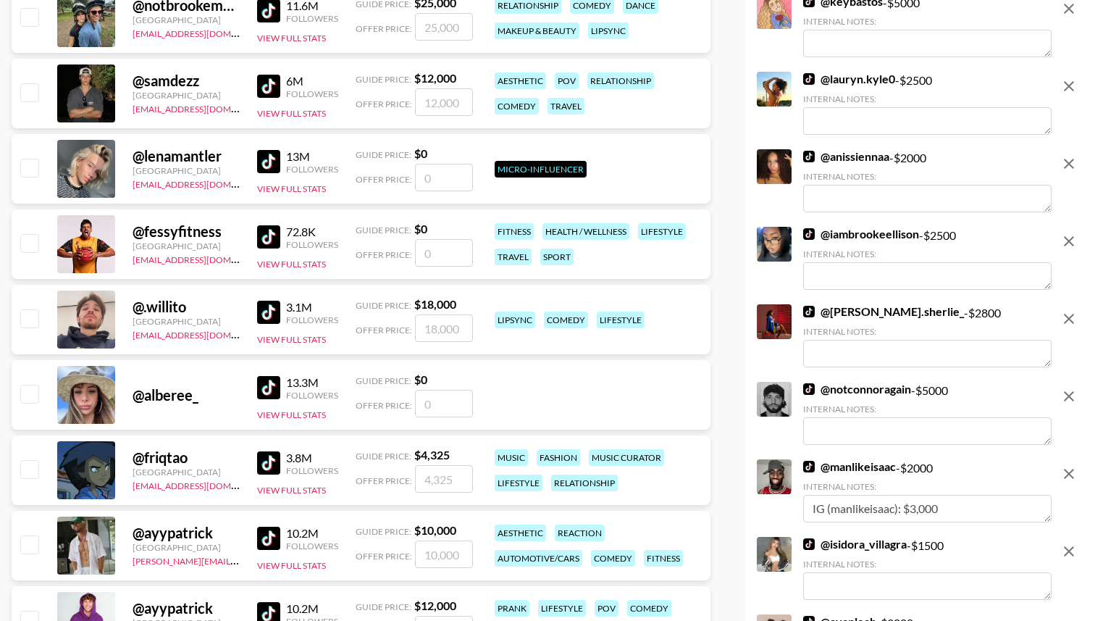
click at [1071, 387] on icon "remove" at bounding box center [1068, 395] width 17 height 17
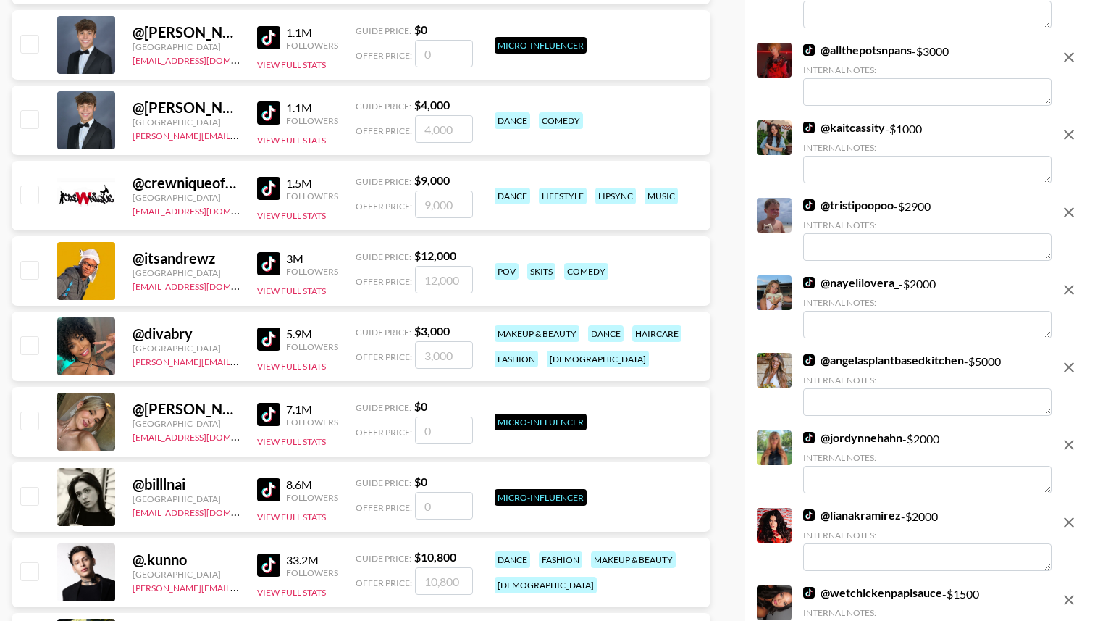
scroll to position [4804, 0]
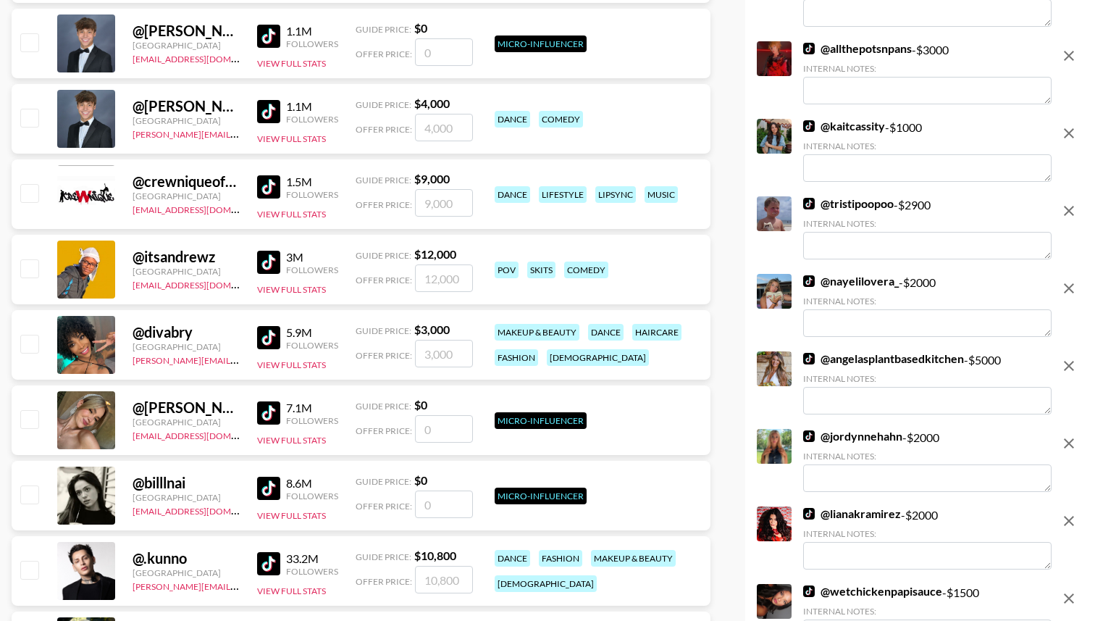
click at [1070, 357] on icon "remove" at bounding box center [1068, 365] width 17 height 17
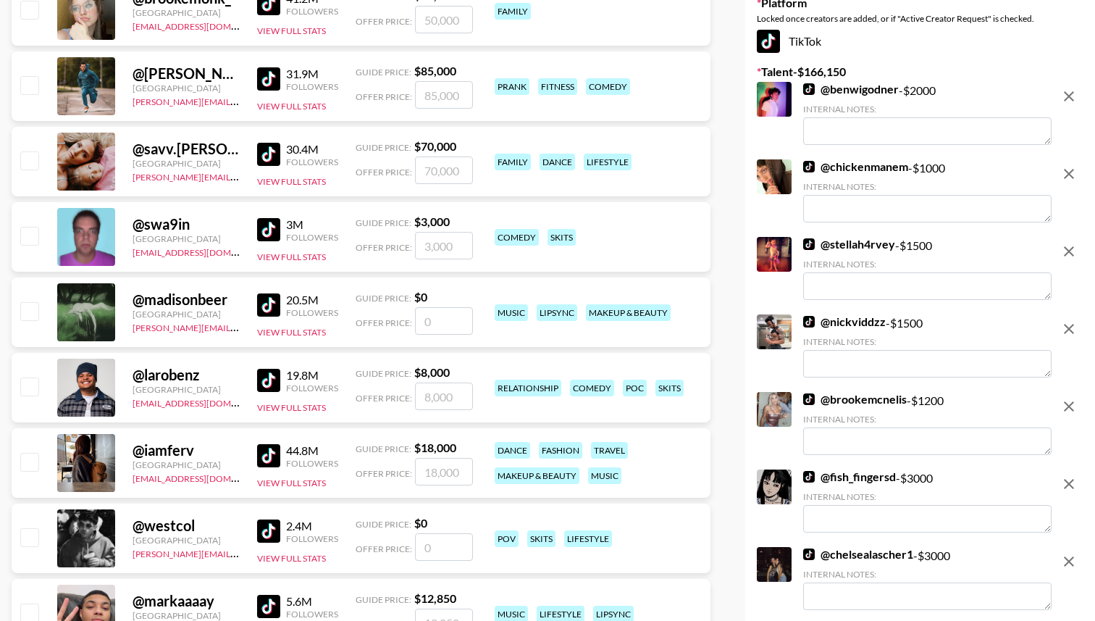
scroll to position [0, 0]
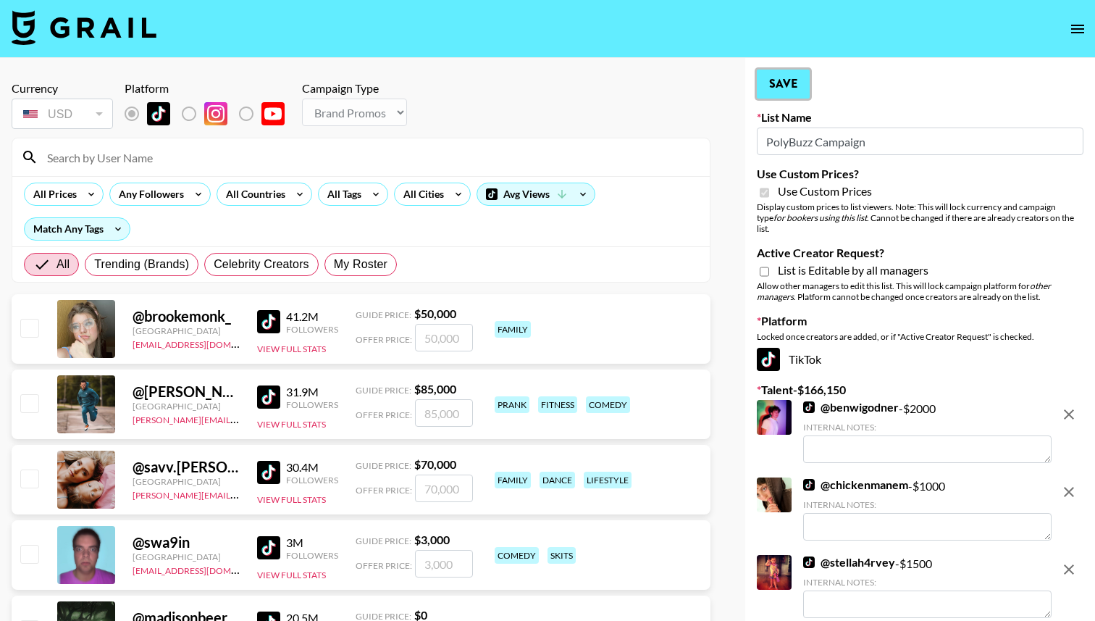
click at [789, 88] on button "Save" at bounding box center [783, 84] width 53 height 29
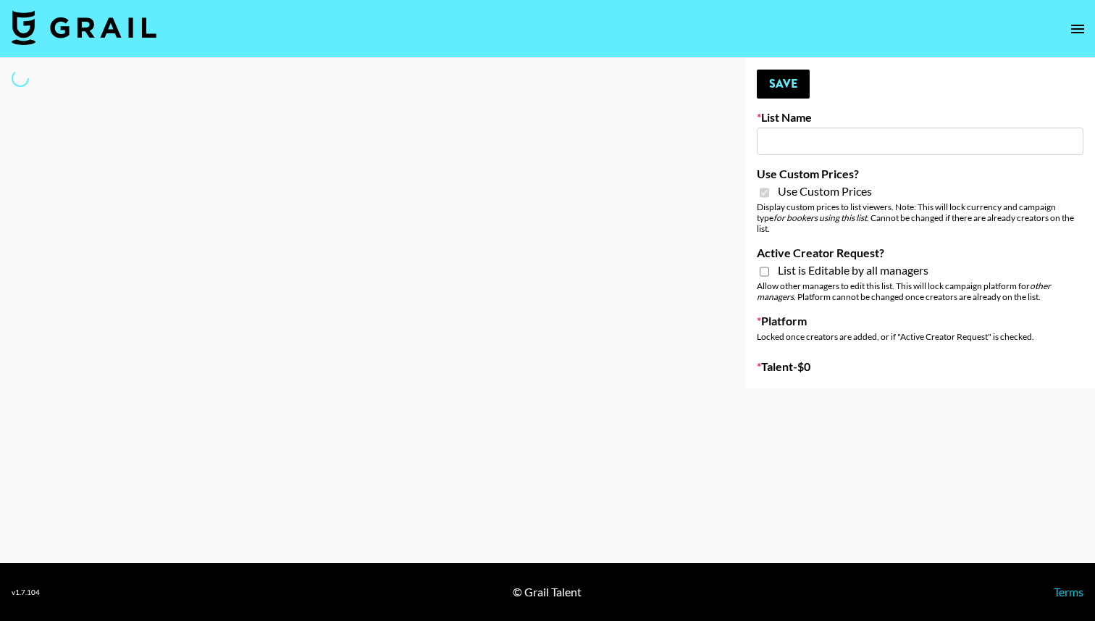
type input "App Install"
checkbox input "true"
select select "Brand"
type input "Techno Creators"
checkbox input "true"
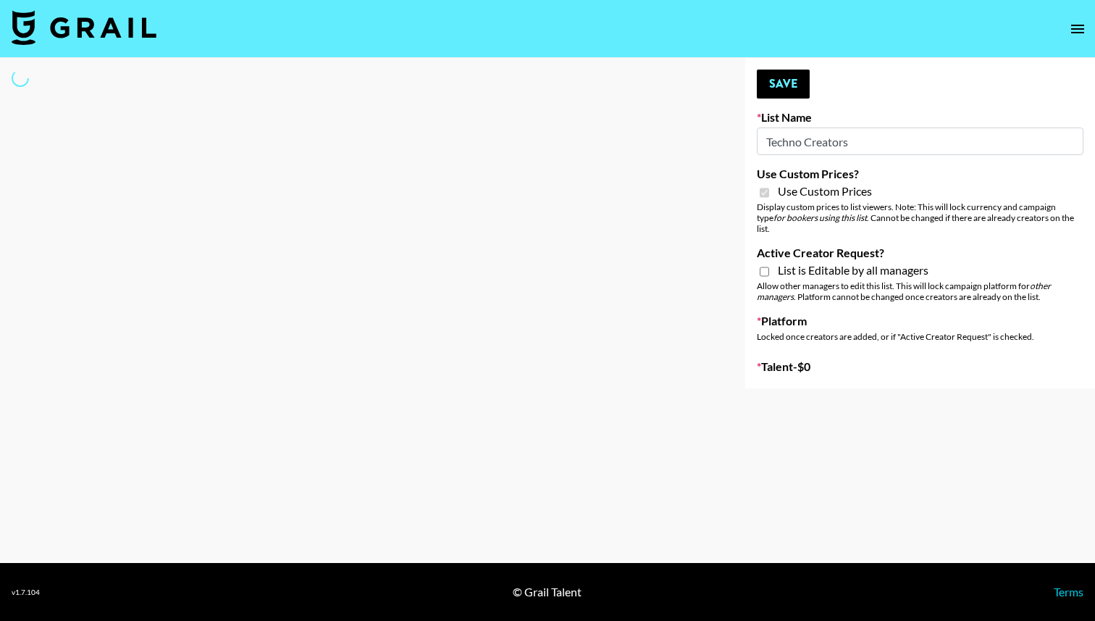
select select "Brand"
type input "PolyBuzz Campaign"
checkbox input "true"
select select "Brand"
type input "Airbrush Halloween Filters"
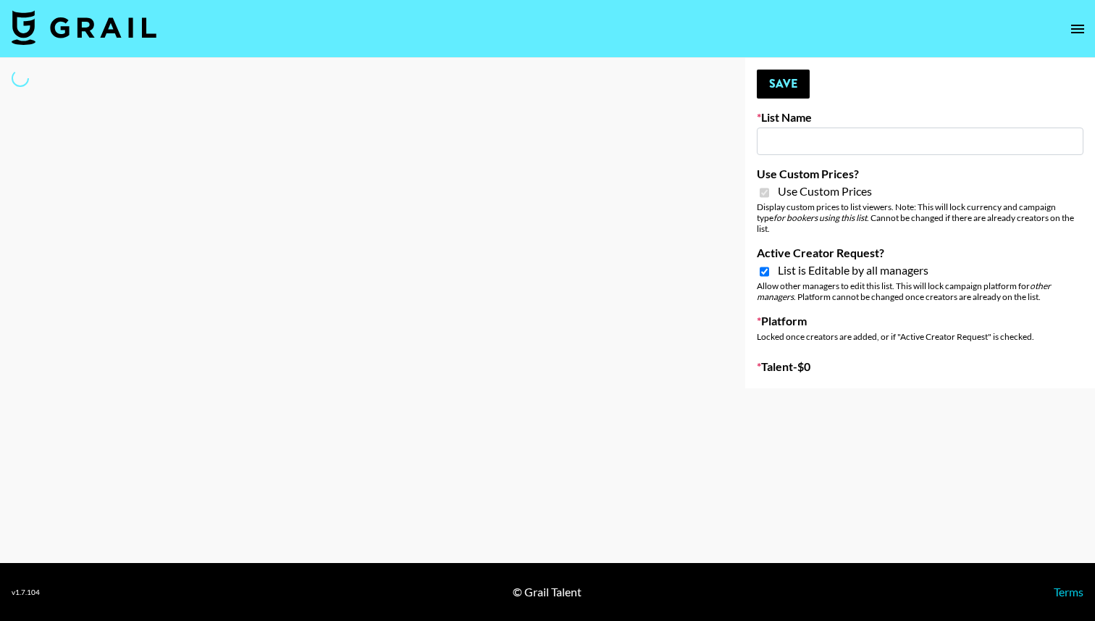
checkbox input "true"
select select "Brand"
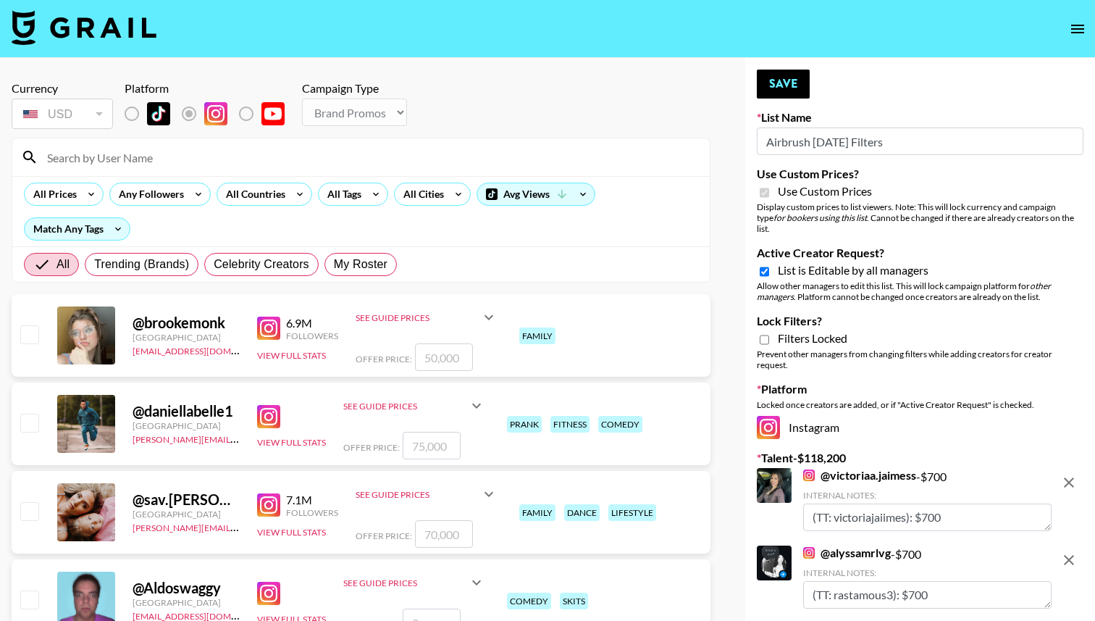
click at [850, 263] on span "List is Editable by all managers" at bounding box center [853, 270] width 151 height 14
click at [769, 265] on input "Active Creator Request?" at bounding box center [764, 271] width 9 height 13
checkbox input "false"
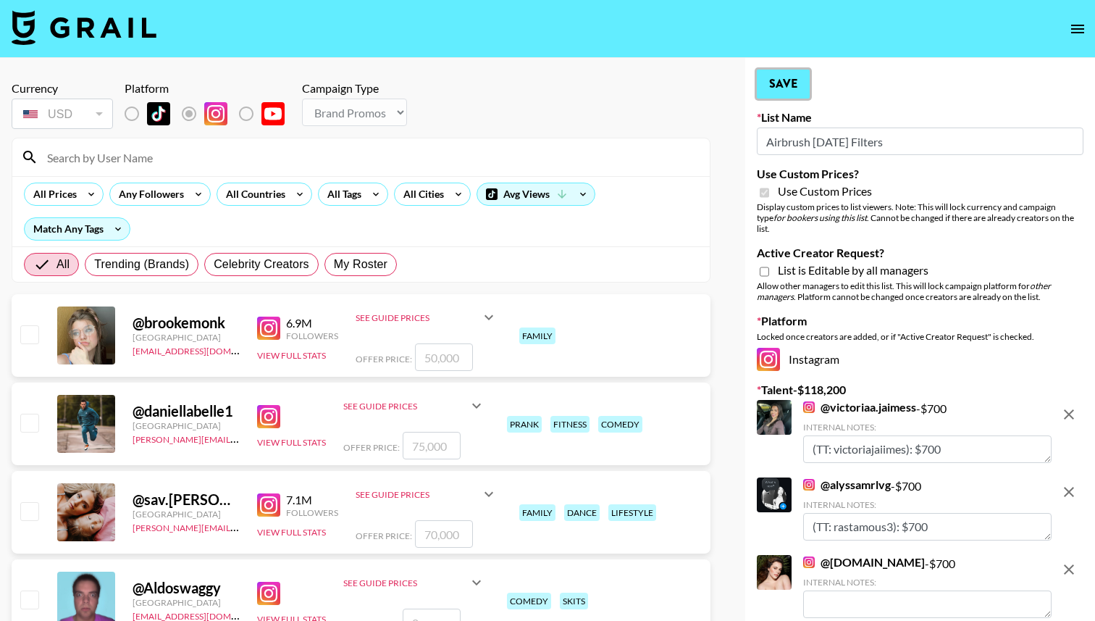
click at [791, 86] on button "Save" at bounding box center [783, 84] width 53 height 29
